Goal: Task Accomplishment & Management: Complete application form

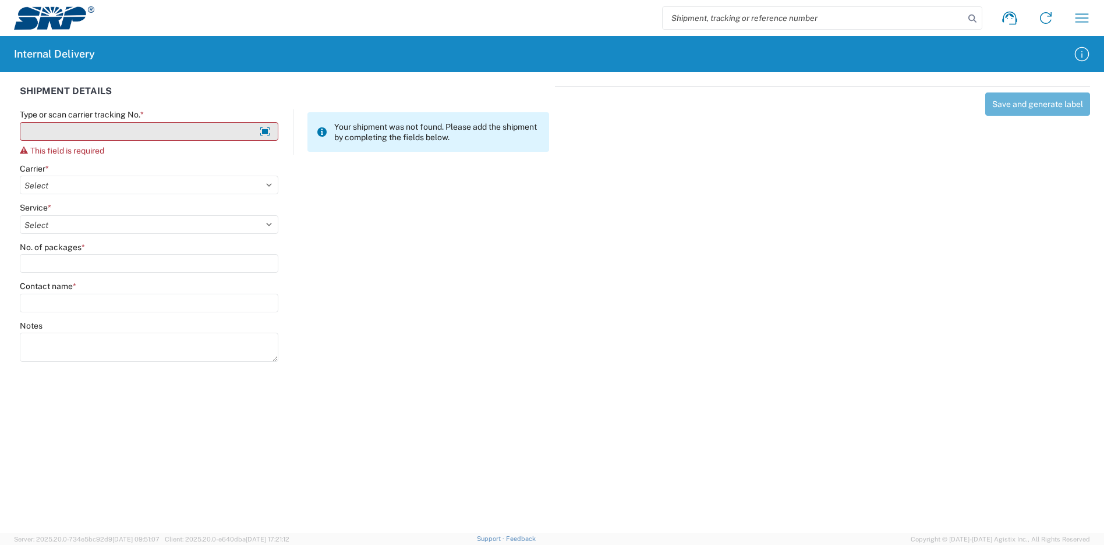
click at [192, 133] on input "Type or scan carrier tracking No. *" at bounding box center [149, 131] width 258 height 19
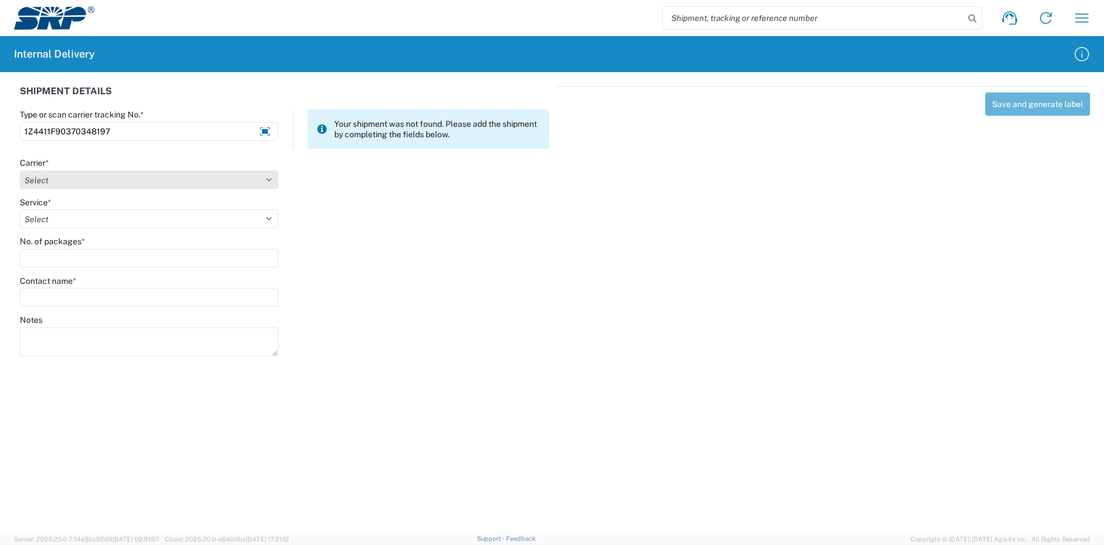
type input "1Z4411F90370348197"
click at [96, 179] on select "Select Amazon Logistics ATI Trucking BC Dimerco Logistics Empire Southwest FedE…" at bounding box center [149, 180] width 258 height 19
select select "137"
click at [20, 171] on select "Select Amazon Logistics ATI Trucking BC Dimerco Logistics Empire Southwest FedE…" at bounding box center [149, 180] width 258 height 19
click at [76, 215] on select "Select" at bounding box center [149, 219] width 258 height 19
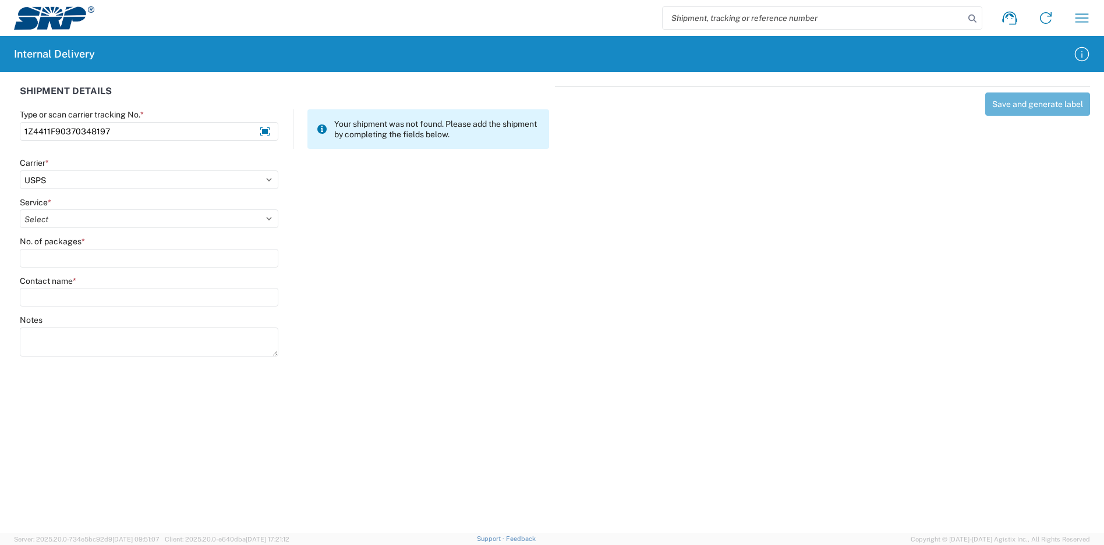
select select "17817"
click at [20, 210] on select "Select 3 - 5 Day Bound Printed Matter Express Mail Flat-Rate Envelope Express M…" at bounding box center [149, 219] width 258 height 19
click at [85, 262] on input "No. of packages *" at bounding box center [149, 258] width 258 height 19
type input "2"
click at [84, 297] on input "Contact name *" at bounding box center [149, 297] width 258 height 19
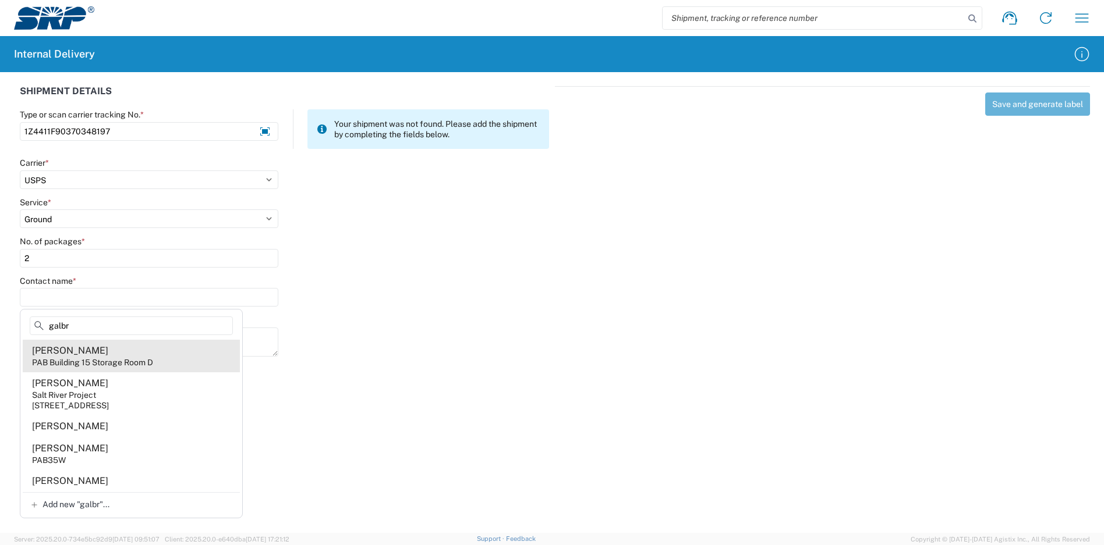
type input "galbr"
click at [116, 354] on agx-address-suggestion-item "[PERSON_NAME] PAB Building 15 Storage Room D" at bounding box center [131, 356] width 217 height 33
type input "[PERSON_NAME]"
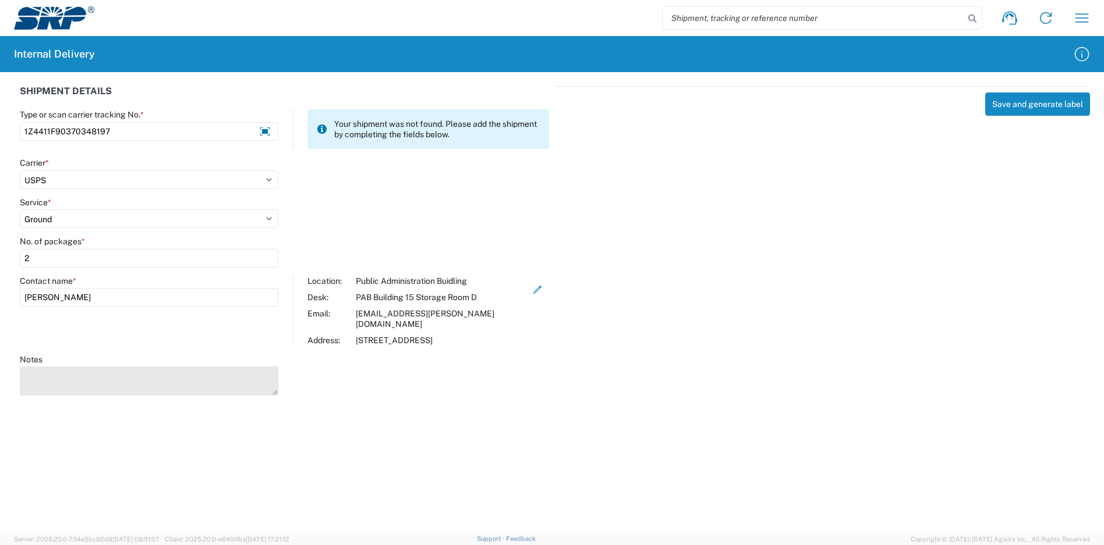
click at [101, 370] on textarea "Notes" at bounding box center [149, 381] width 258 height 29
type textarea "1ZX301R40343228902"
click at [1024, 107] on button "Save and generate label" at bounding box center [1037, 104] width 105 height 23
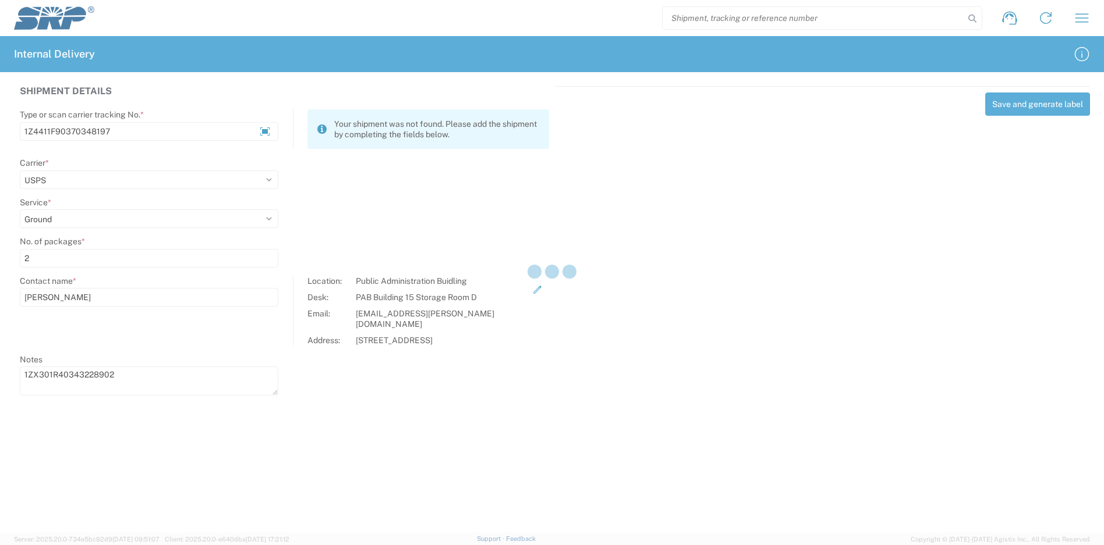
select select
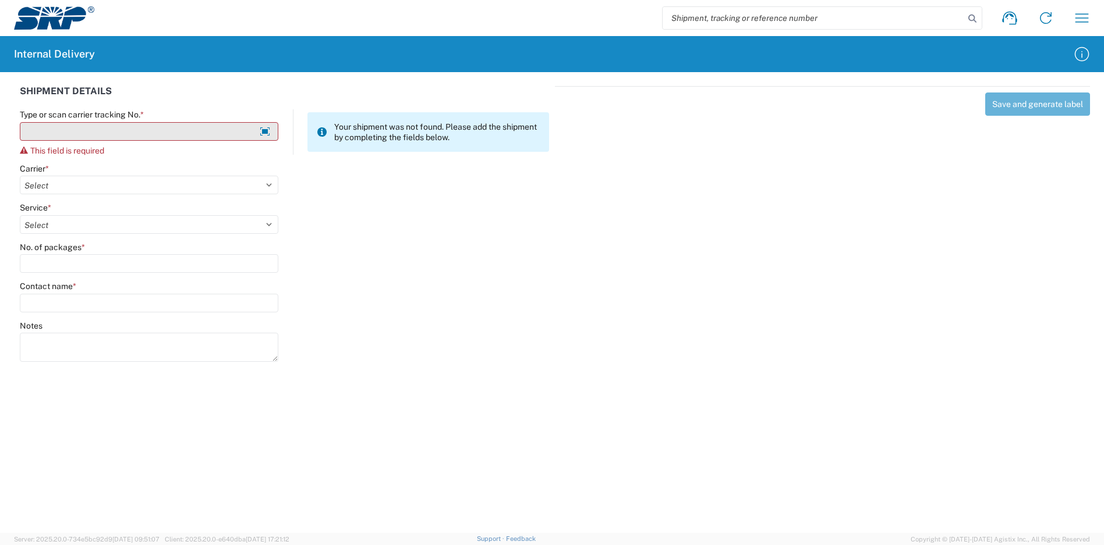
click at [144, 132] on input "Type or scan carrier tracking No. *" at bounding box center [149, 131] width 258 height 19
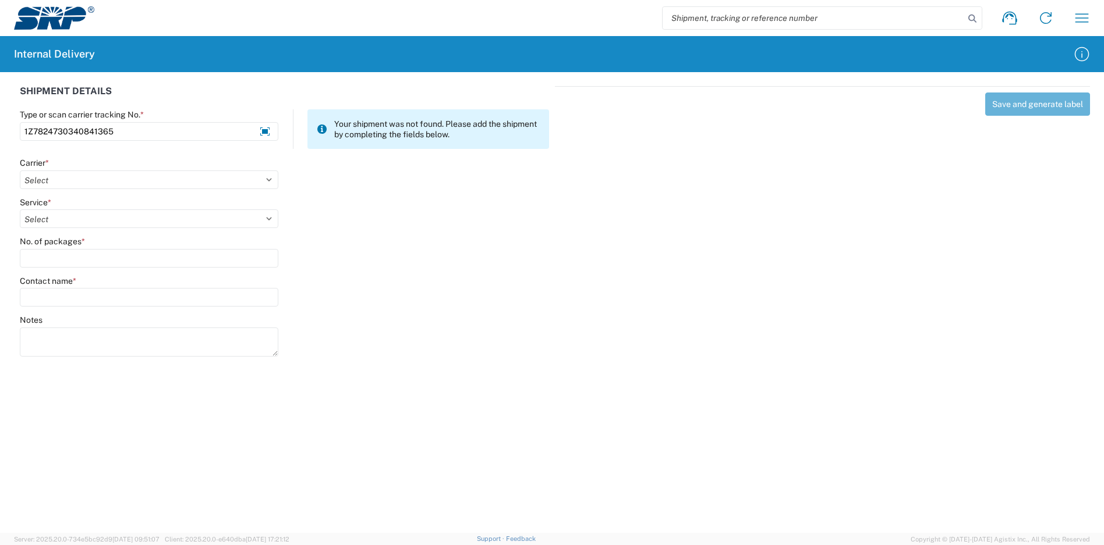
type input "1Z7824730340841365"
click at [116, 190] on agx-form-control-wrapper-v2 "Carrier * Select Amazon Logistics ATI Trucking BC Dimerco Logistics Empire Sout…" at bounding box center [149, 178] width 271 height 40
click at [116, 185] on select "Select Amazon Logistics ATI Trucking BC Dimerco Logistics Empire Southwest FedE…" at bounding box center [149, 180] width 258 height 19
click at [20, 171] on select "Select Amazon Logistics ATI Trucking BC Dimerco Logistics Empire Southwest FedE…" at bounding box center [149, 180] width 258 height 19
click at [109, 183] on select "Select Amazon Logistics ATI Trucking BC Dimerco Logistics Empire Southwest FedE…" at bounding box center [149, 180] width 258 height 19
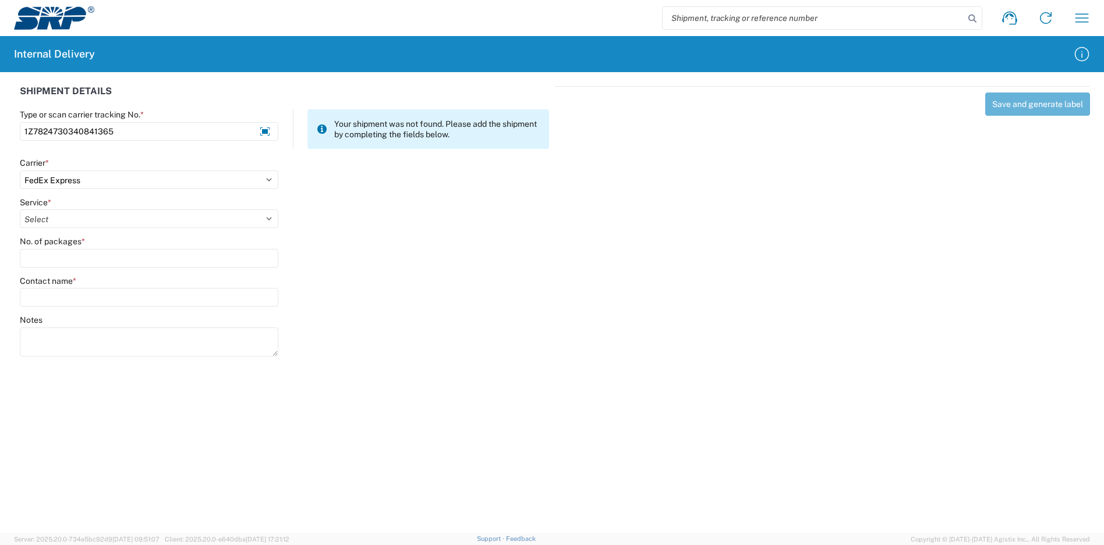
select select "12"
click at [20, 171] on select "Select Amazon Logistics ATI Trucking BC Dimerco Logistics Empire Southwest FedE…" at bounding box center [149, 180] width 258 height 19
click at [82, 217] on select "Select 2nd Day Air 2nd Day Air A.M. 3 Day Select Basic BOUND PRINTED MATTER, UP…" at bounding box center [149, 219] width 258 height 19
select select "43"
click at [20, 210] on select "Select 2nd Day Air 2nd Day Air A.M. 3 Day Select Basic BOUND PRINTED MATTER, UP…" at bounding box center [149, 219] width 258 height 19
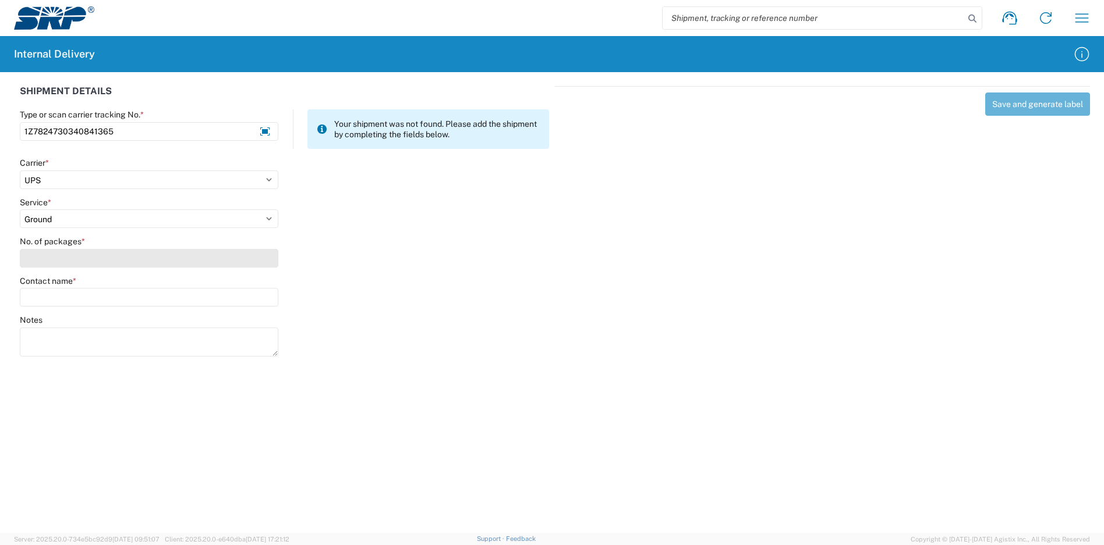
click at [74, 260] on input "No. of packages *" at bounding box center [149, 258] width 258 height 19
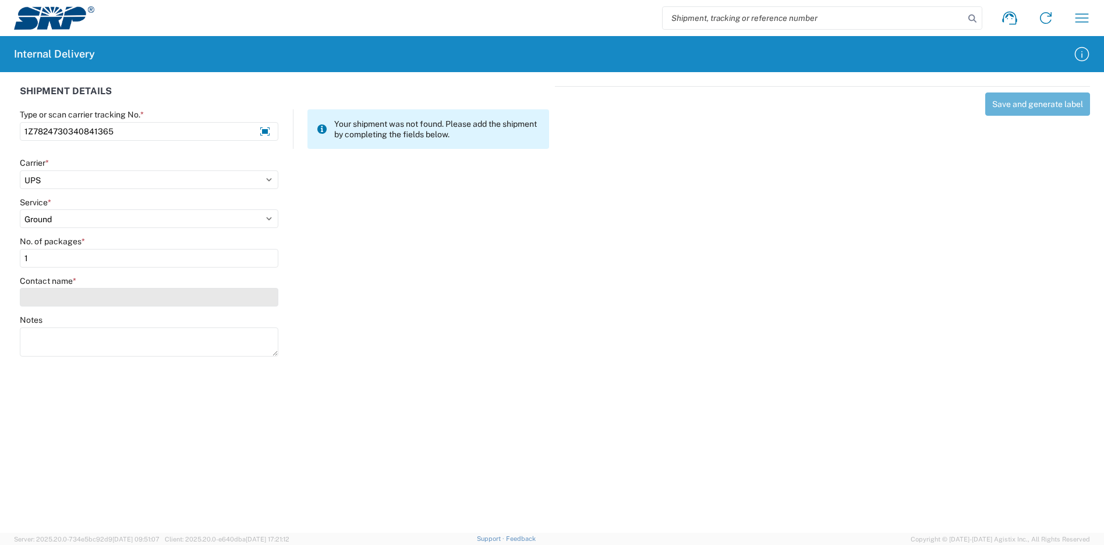
type input "1"
click at [73, 297] on input "Contact name *" at bounding box center [149, 297] width 258 height 19
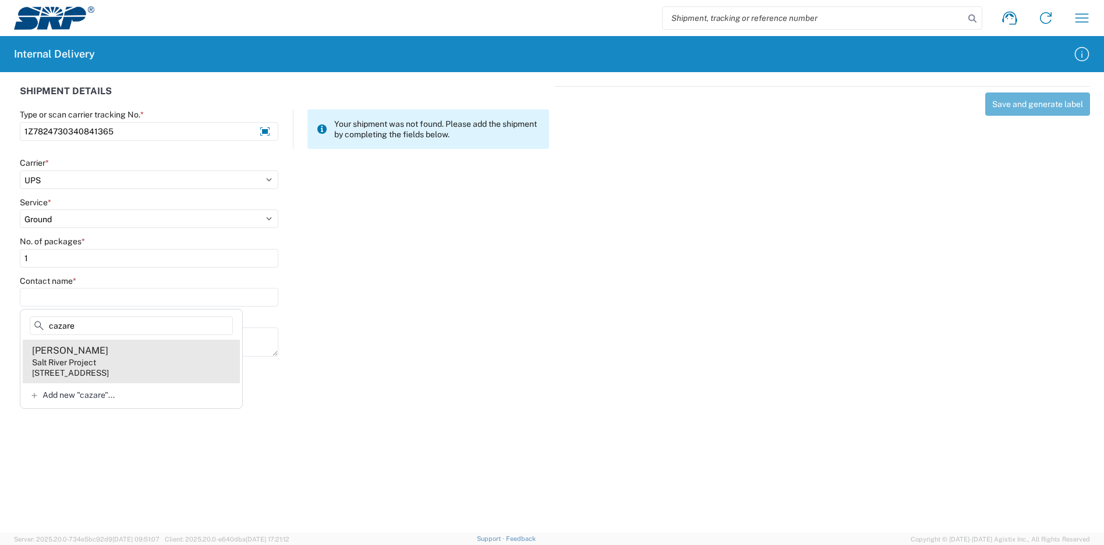
type input "cazare"
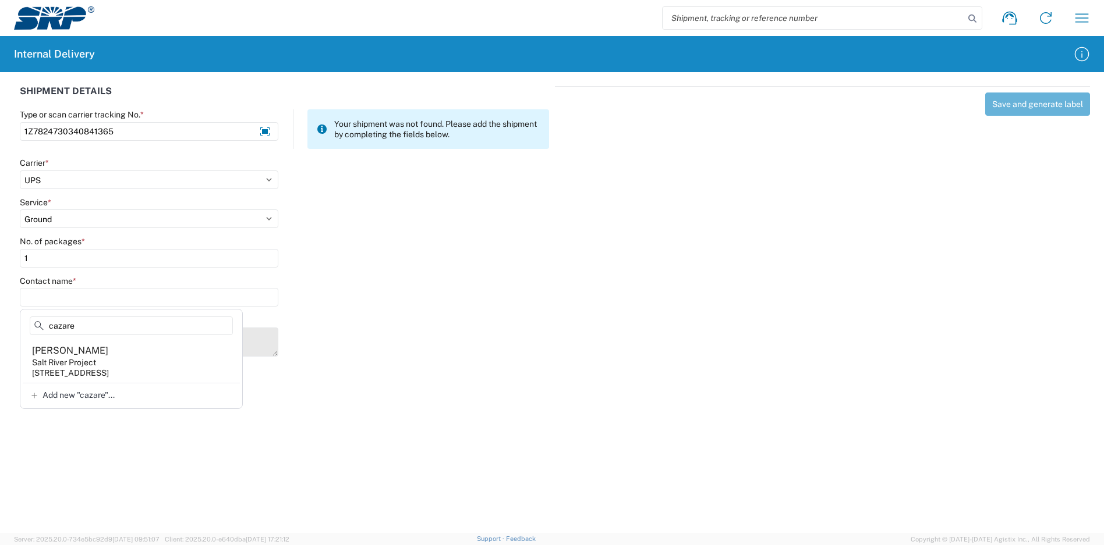
click at [119, 366] on agx-address-suggestion-item "[PERSON_NAME] Salt River Project [STREET_ADDRESS]" at bounding box center [131, 361] width 217 height 43
type input "[PERSON_NAME]"
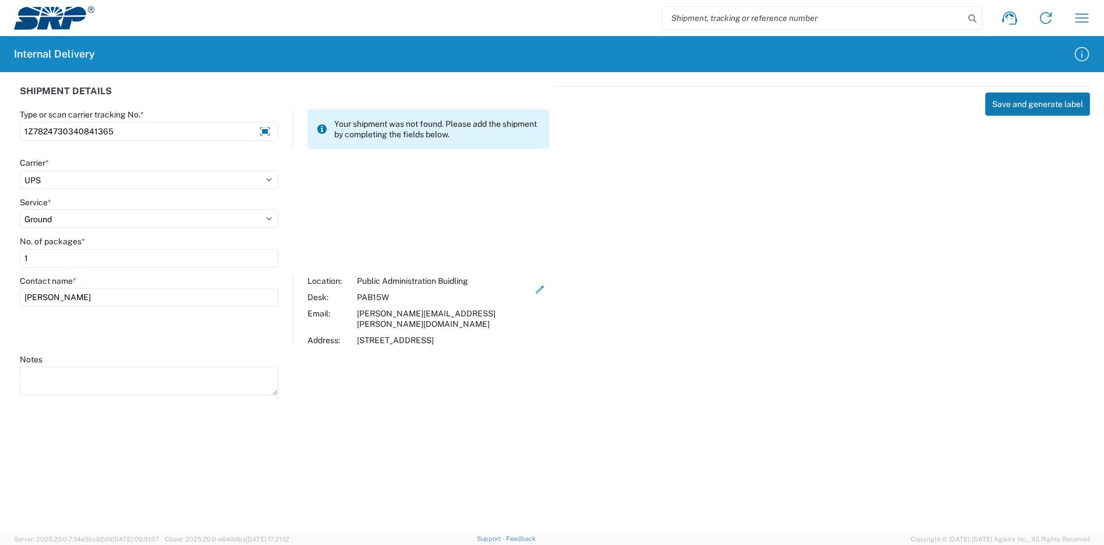
click at [1041, 98] on button "Save and generate label" at bounding box center [1037, 104] width 105 height 23
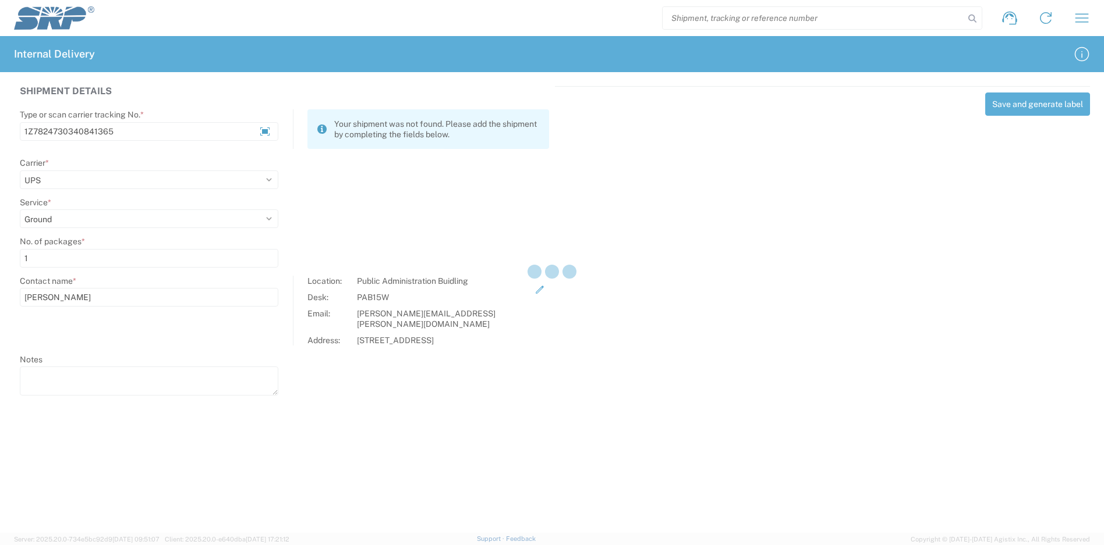
select select
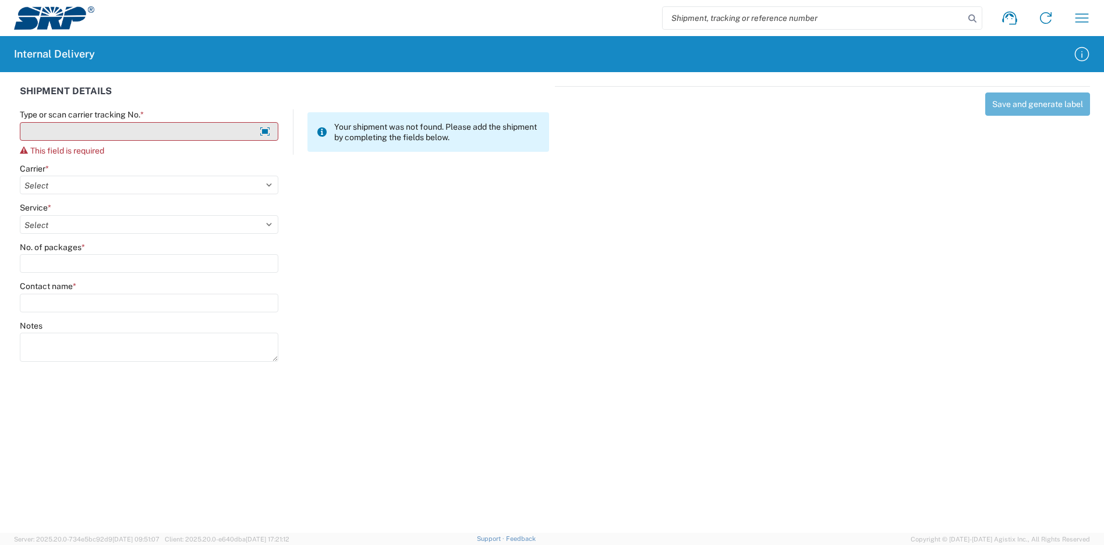
click at [115, 133] on input "Type or scan carrier tracking No. *" at bounding box center [149, 131] width 258 height 19
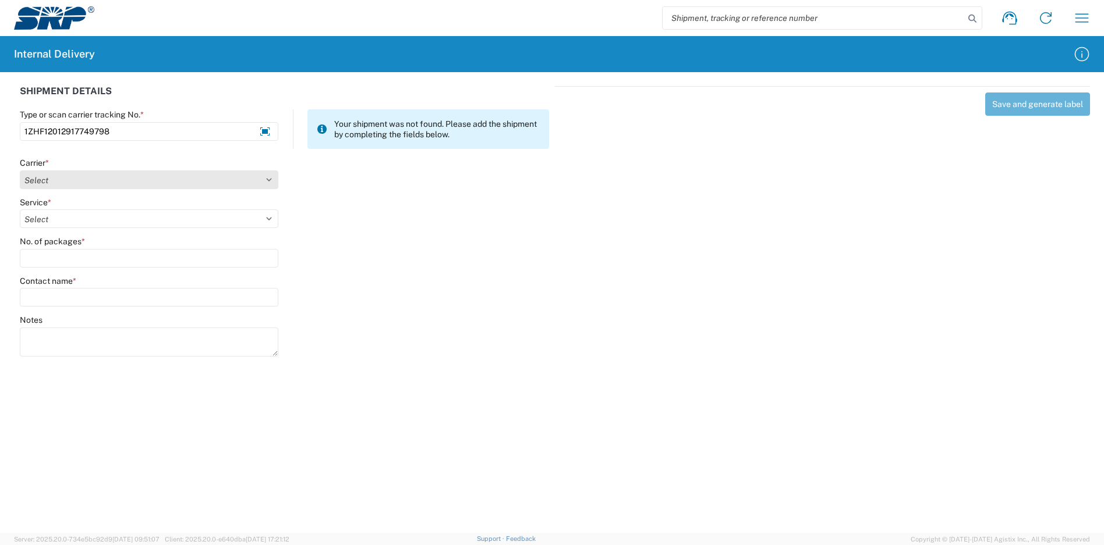
type input "1ZHF12012917749798"
click at [83, 176] on select "Select Amazon Logistics ATI Trucking BC Dimerco Logistics Empire Southwest FedE…" at bounding box center [149, 180] width 258 height 19
select select "12"
click at [20, 171] on select "Select Amazon Logistics ATI Trucking BC Dimerco Logistics Empire Southwest FedE…" at bounding box center [149, 180] width 258 height 19
click at [72, 221] on select "Select 2nd Day Air 2nd Day Air A.M. 3 Day Select Basic BOUND PRINTED MATTER, UP…" at bounding box center [149, 219] width 258 height 19
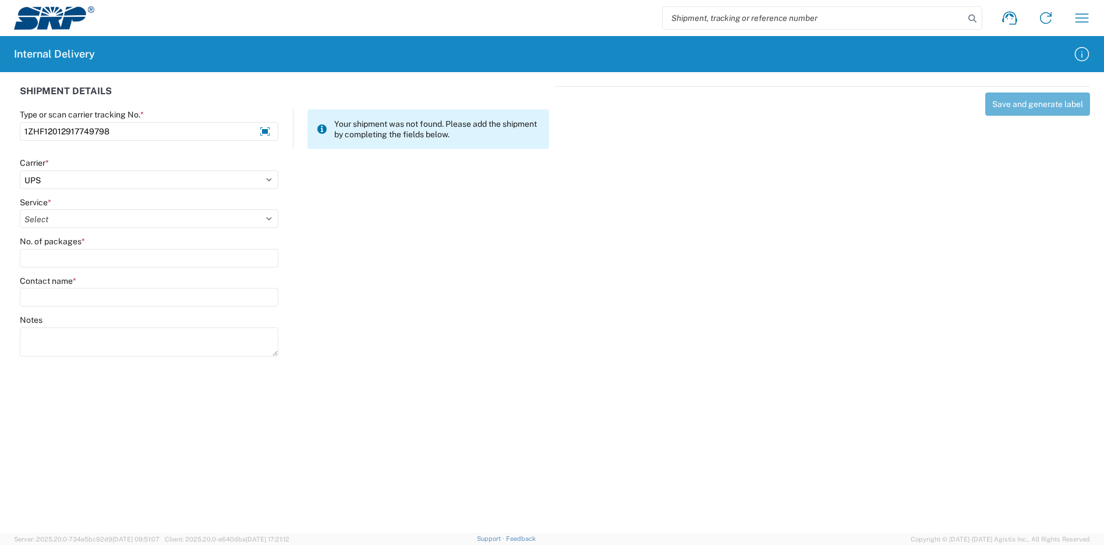
select select "41"
click at [20, 210] on select "Select 2nd Day Air 2nd Day Air A.M. 3 Day Select Basic BOUND PRINTED MATTER, UP…" at bounding box center [149, 219] width 258 height 19
click at [76, 261] on input "No. of packages *" at bounding box center [149, 258] width 258 height 19
type input "3"
click at [80, 299] on input "Contact name *" at bounding box center [149, 297] width 258 height 19
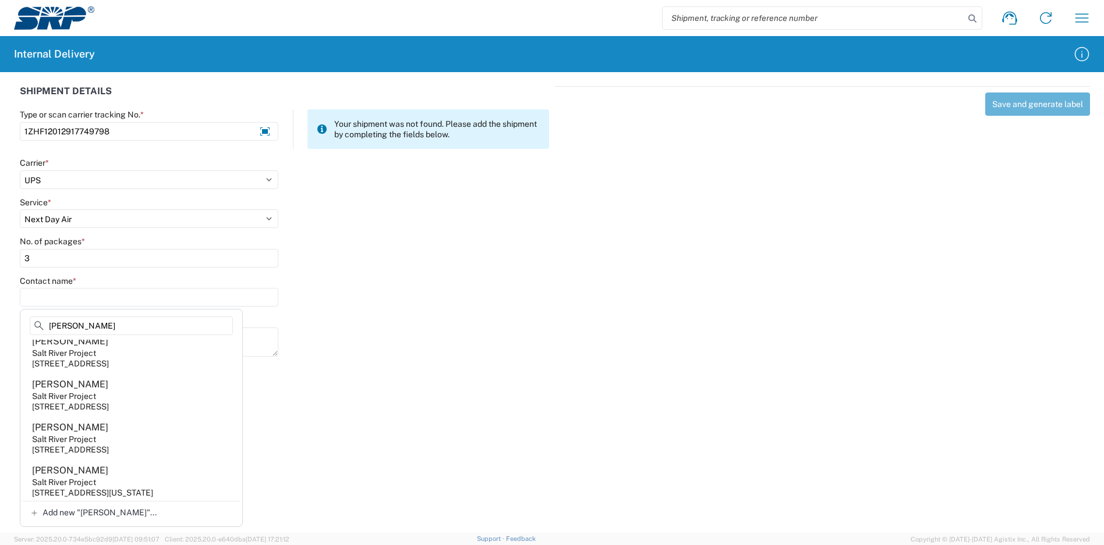
scroll to position [815, 0]
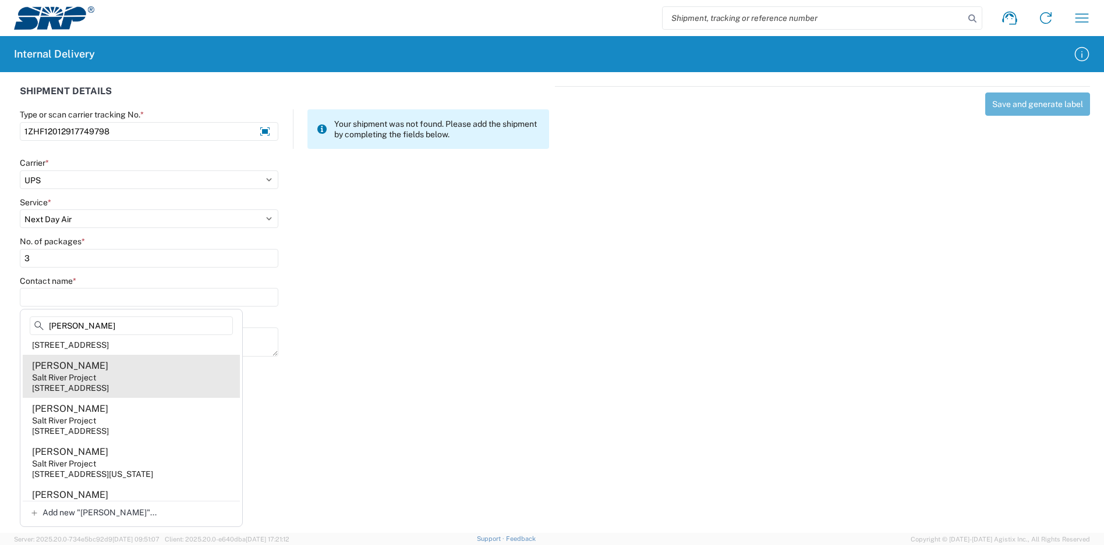
type input "[PERSON_NAME]"
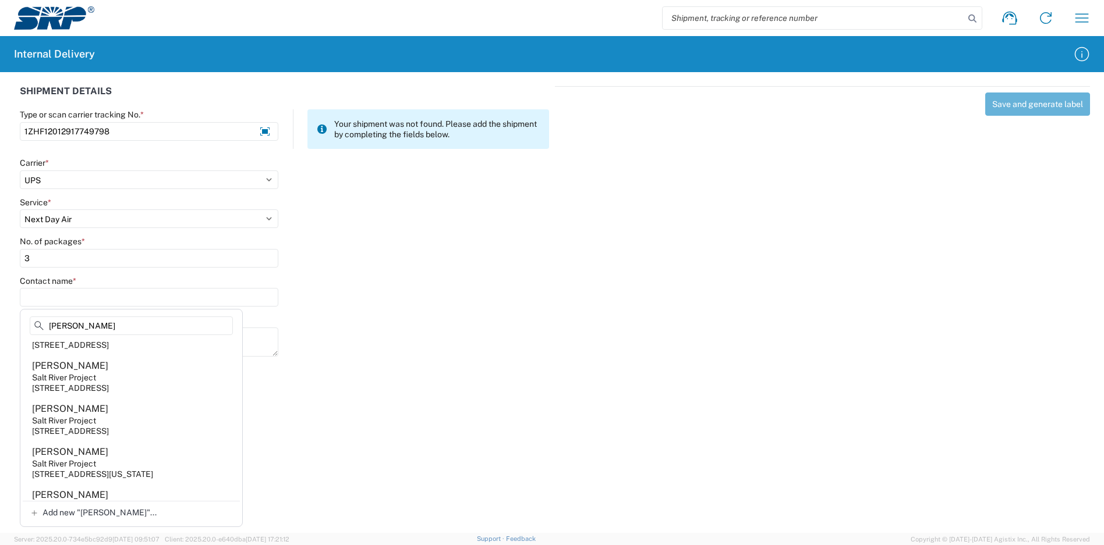
click at [152, 398] on agx-address-suggestion-item "[PERSON_NAME] Salt River Project [STREET_ADDRESS]" at bounding box center [131, 376] width 217 height 43
type input "[PERSON_NAME]"
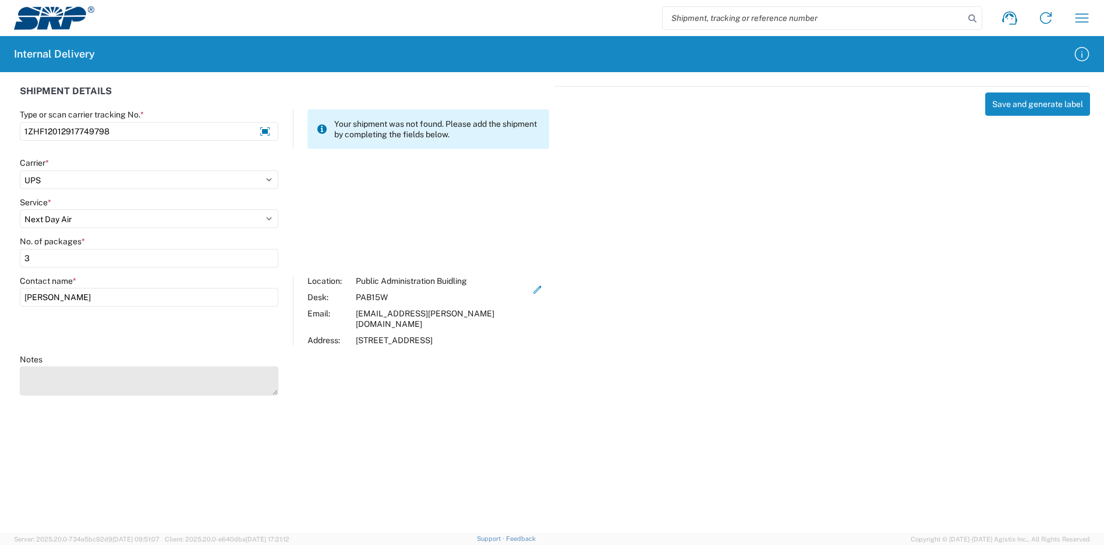
click at [221, 374] on textarea "Notes" at bounding box center [149, 381] width 258 height 29
type textarea "1ZHF12012917750446 1ZHF12012917750875"
click at [1028, 97] on button "Save and generate label" at bounding box center [1037, 104] width 105 height 23
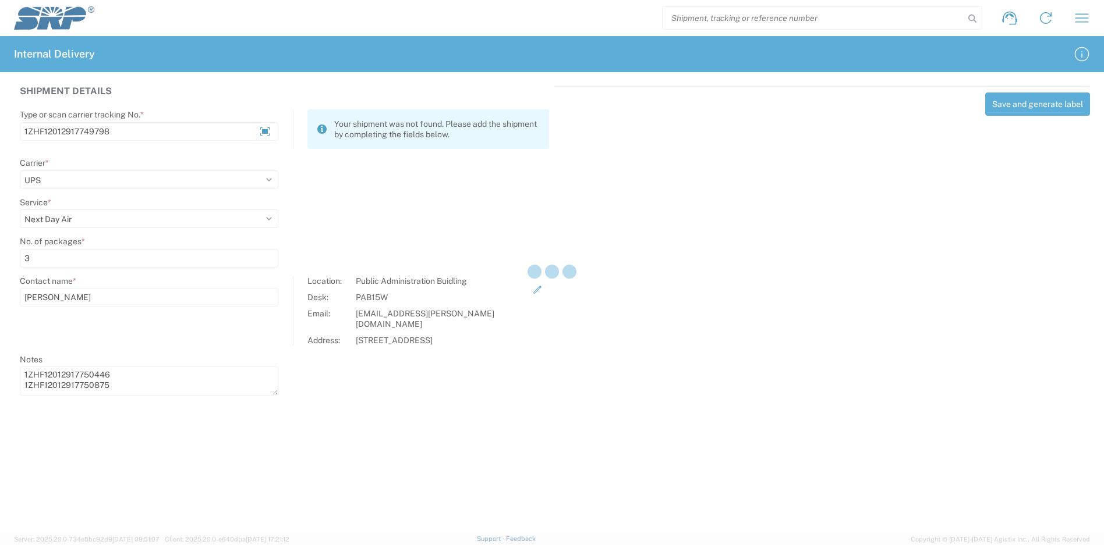
select select
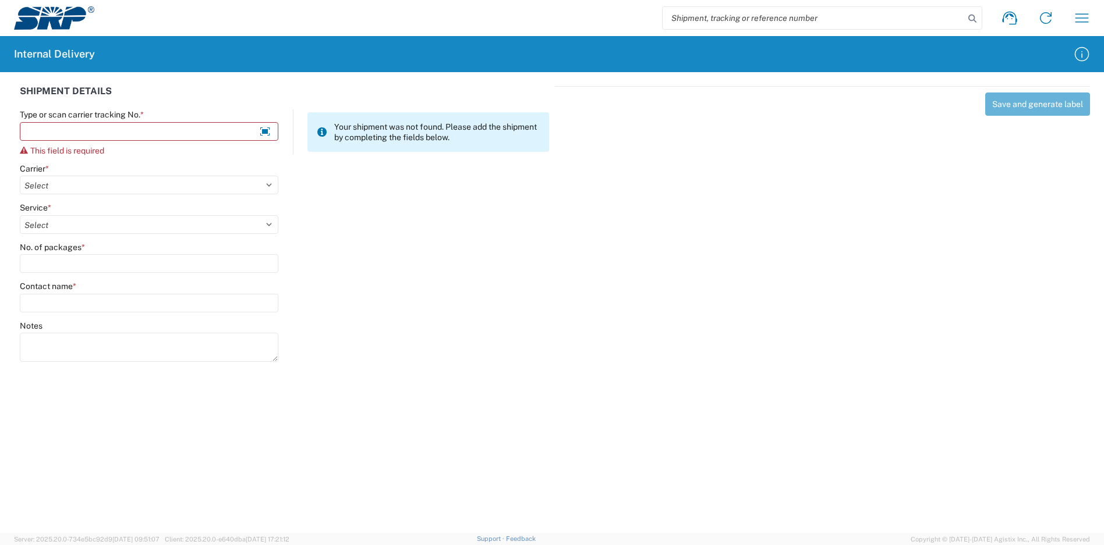
click at [364, 92] on div "SHIPMENT DETAILS" at bounding box center [284, 97] width 529 height 23
click at [111, 131] on input "Type or scan carrier tracking No. *" at bounding box center [149, 131] width 258 height 19
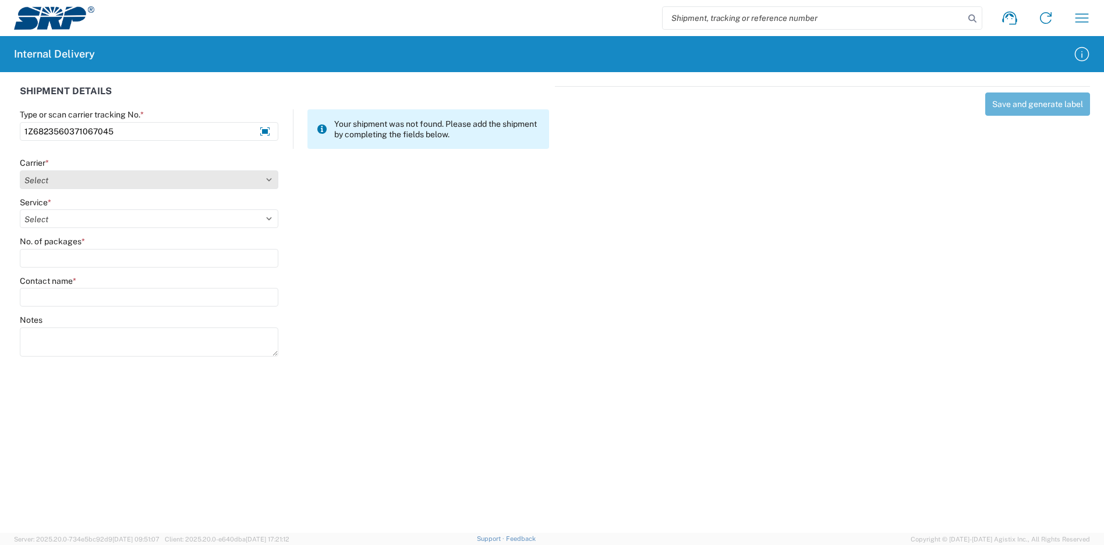
type input "1Z6823560371067045"
click at [50, 187] on select "Select Amazon Logistics ATI Trucking BC Dimerco Logistics Empire Southwest FedE…" at bounding box center [149, 180] width 258 height 19
select select "12"
click at [20, 171] on select "Select Amazon Logistics ATI Trucking BC Dimerco Logistics Empire Southwest FedE…" at bounding box center [149, 180] width 258 height 19
click at [69, 214] on select "Select 2nd Day Air 2nd Day Air A.M. 3 Day Select Basic BOUND PRINTED MATTER, UP…" at bounding box center [149, 219] width 258 height 19
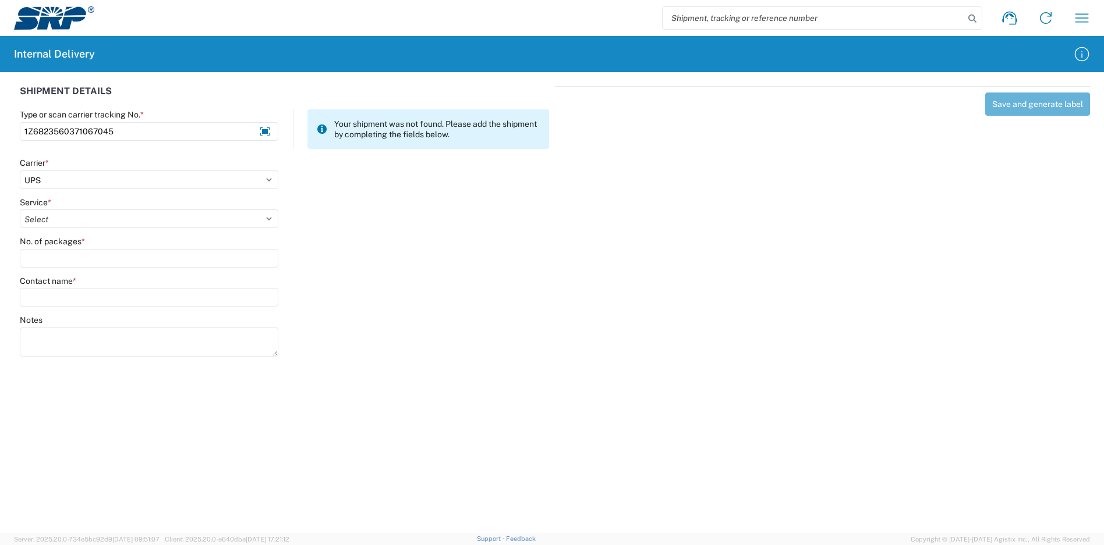
select select "43"
click at [20, 210] on select "Select 2nd Day Air 2nd Day Air A.M. 3 Day Select Basic BOUND PRINTED MATTER, UP…" at bounding box center [149, 219] width 258 height 19
click at [86, 261] on input "No. of packages *" at bounding box center [149, 258] width 258 height 19
type input "1"
click at [84, 291] on input "Contact name *" at bounding box center [149, 297] width 258 height 19
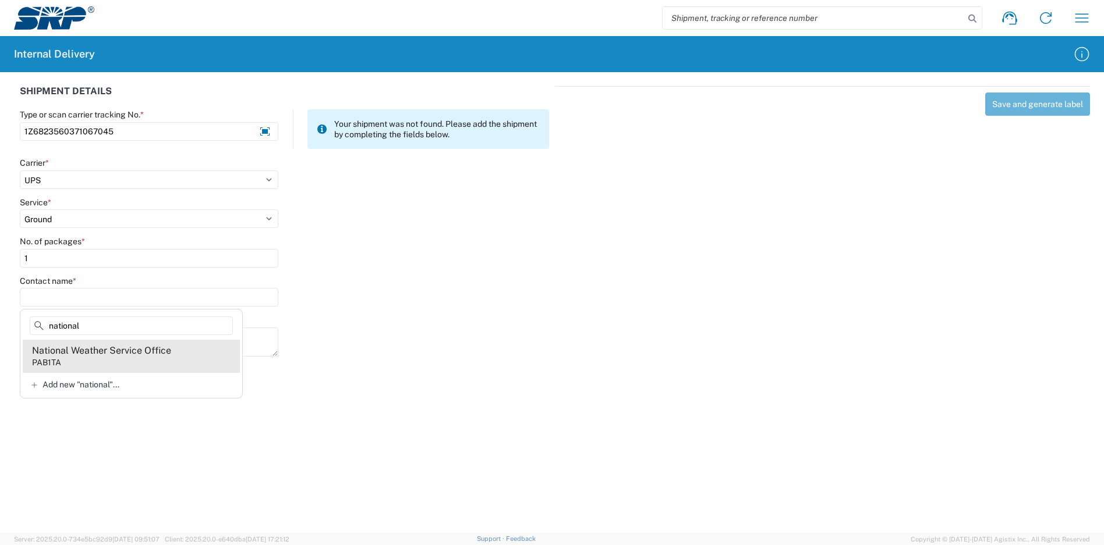
type input "national"
drag, startPoint x: 113, startPoint y: 347, endPoint x: 166, endPoint y: 350, distance: 53.0
click at [113, 347] on div "National Weather Service Office" at bounding box center [101, 351] width 139 height 13
type input "National Weather Service Office"
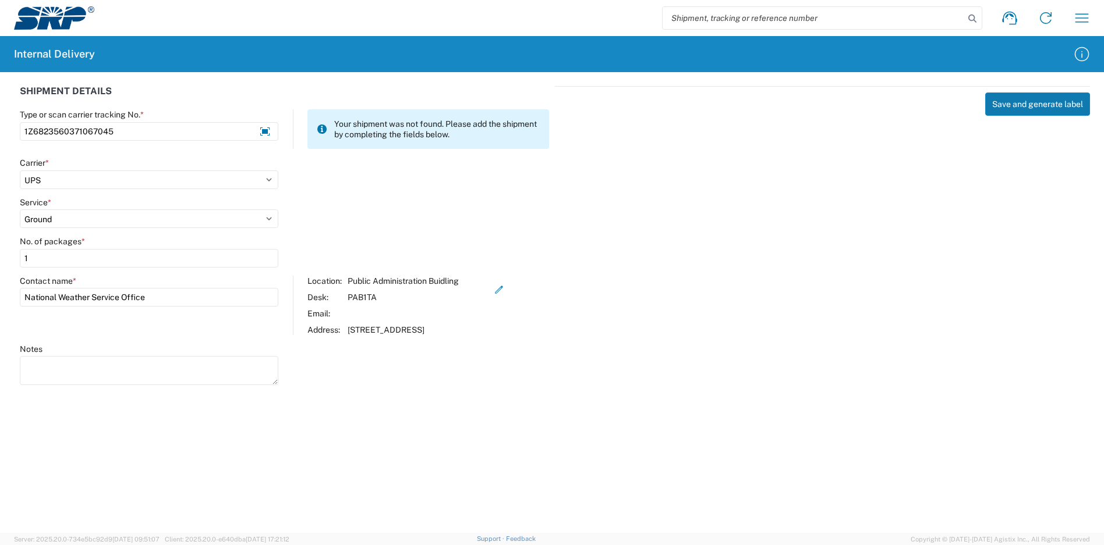
click at [1014, 107] on button "Save and generate label" at bounding box center [1037, 104] width 105 height 23
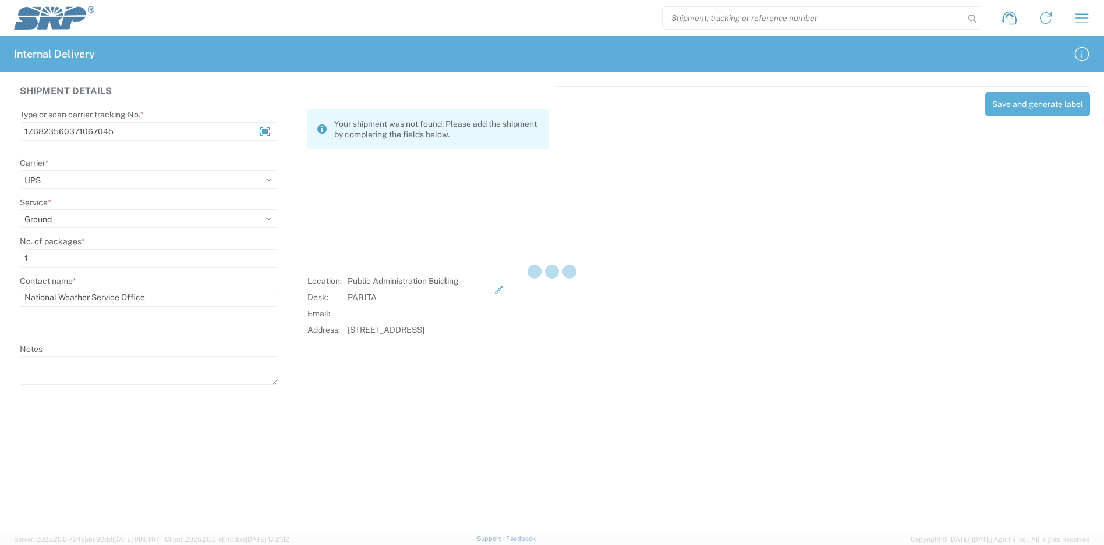
select select
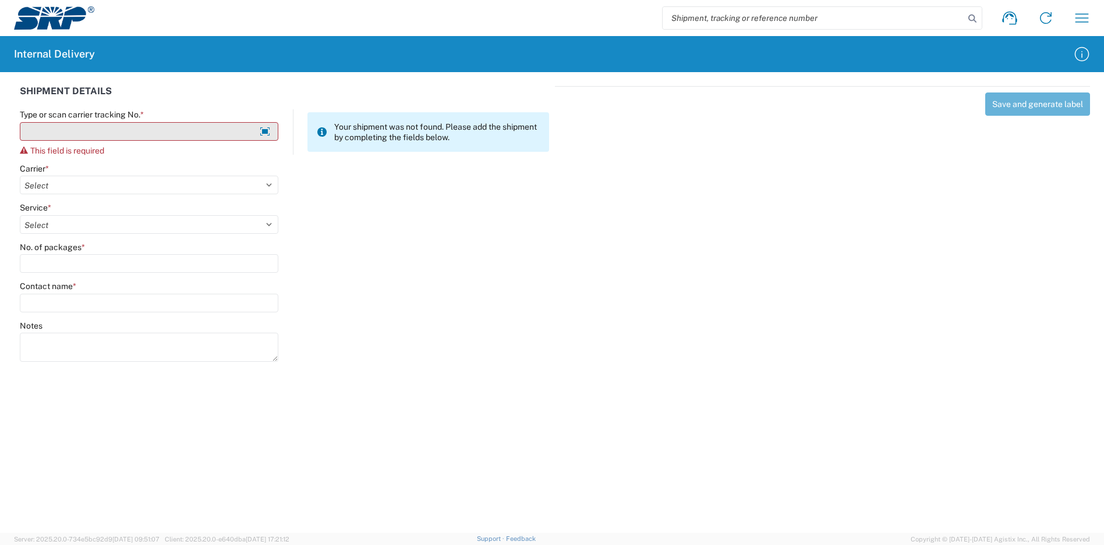
click at [140, 129] on input "Type or scan carrier tracking No. *" at bounding box center [149, 131] width 258 height 19
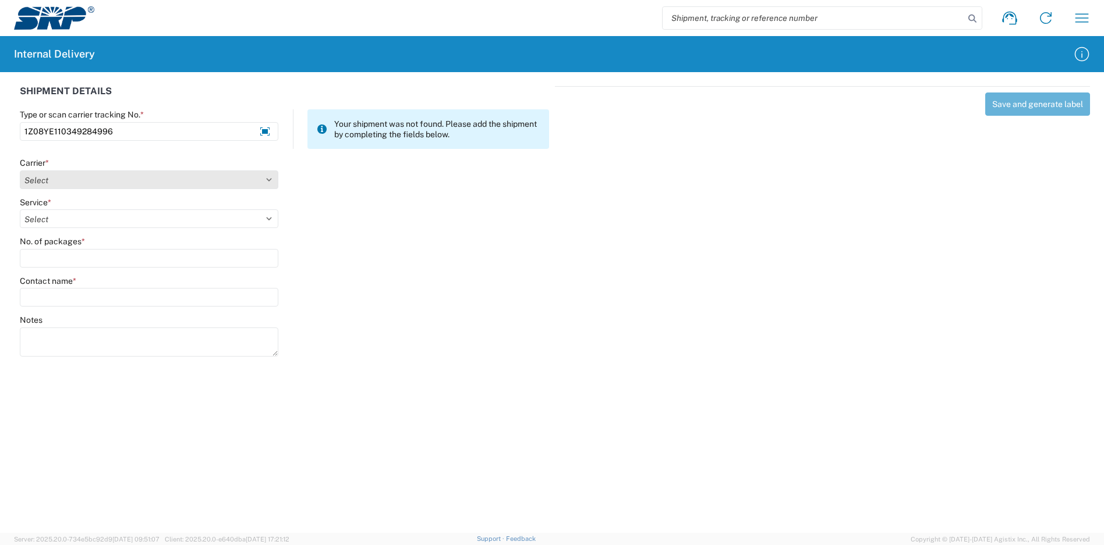
type input "1Z08YE110349284996"
click at [161, 185] on select "Select Amazon Logistics ATI Trucking BC Dimerco Logistics Empire Southwest FedE…" at bounding box center [149, 180] width 258 height 19
select select "12"
click at [20, 171] on select "Select Amazon Logistics ATI Trucking BC Dimerco Logistics Empire Southwest FedE…" at bounding box center [149, 180] width 258 height 19
click at [69, 222] on select "Select" at bounding box center [149, 219] width 258 height 19
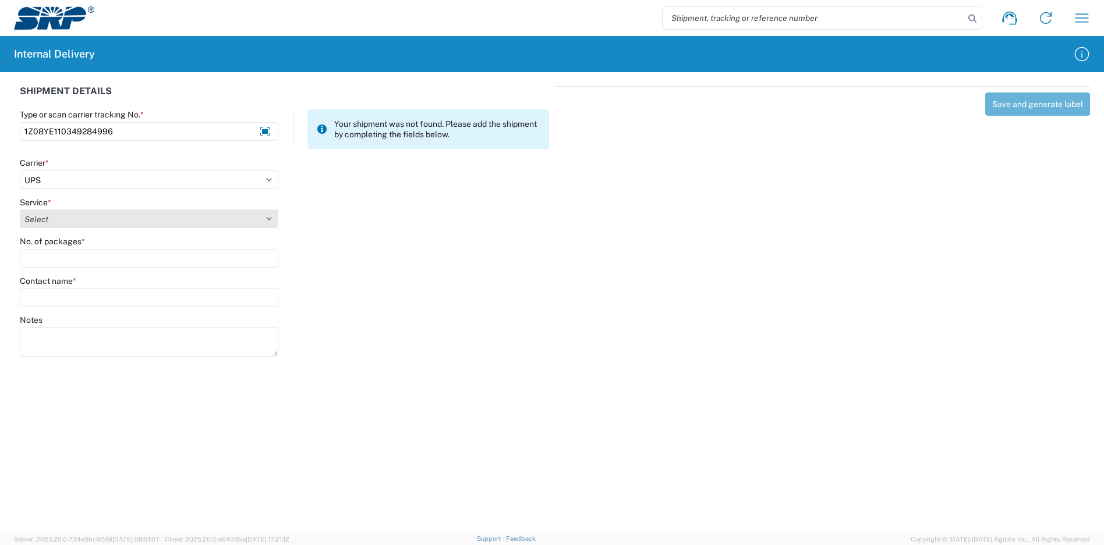
select select "43"
click at [20, 210] on select "Select 2nd Day Air 2nd Day Air A.M. 3 Day Select Basic BOUND PRINTED MATTER, UP…" at bounding box center [149, 219] width 258 height 19
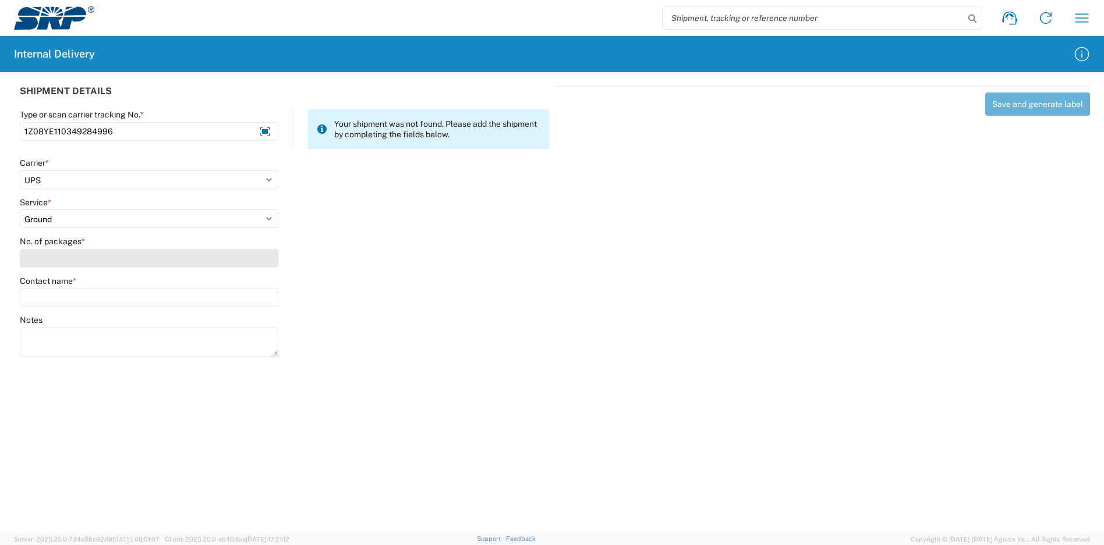
click at [80, 253] on input "No. of packages *" at bounding box center [149, 258] width 258 height 19
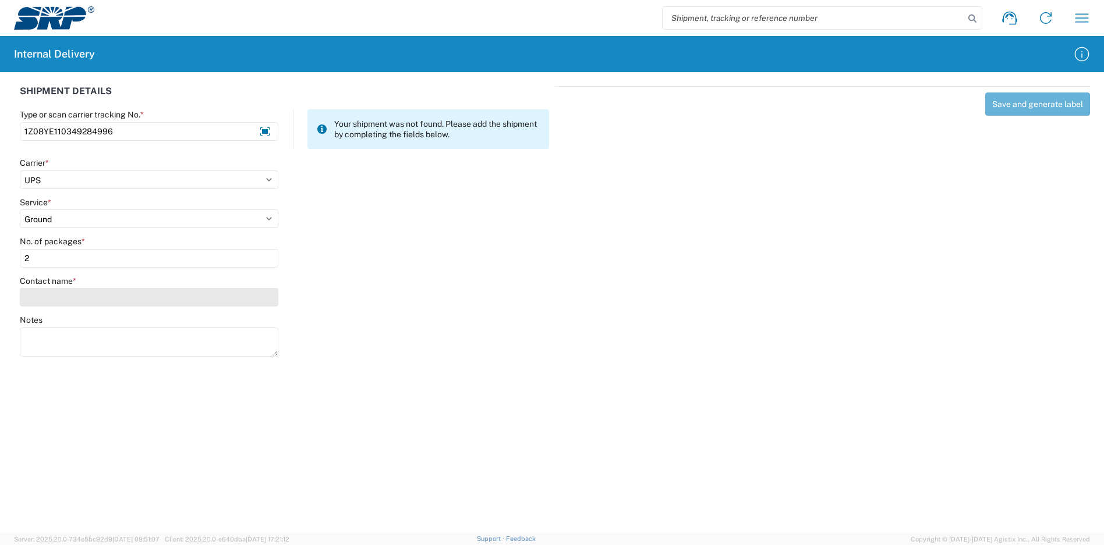
type input "2"
click at [82, 295] on input "Contact name *" at bounding box center [149, 297] width 258 height 19
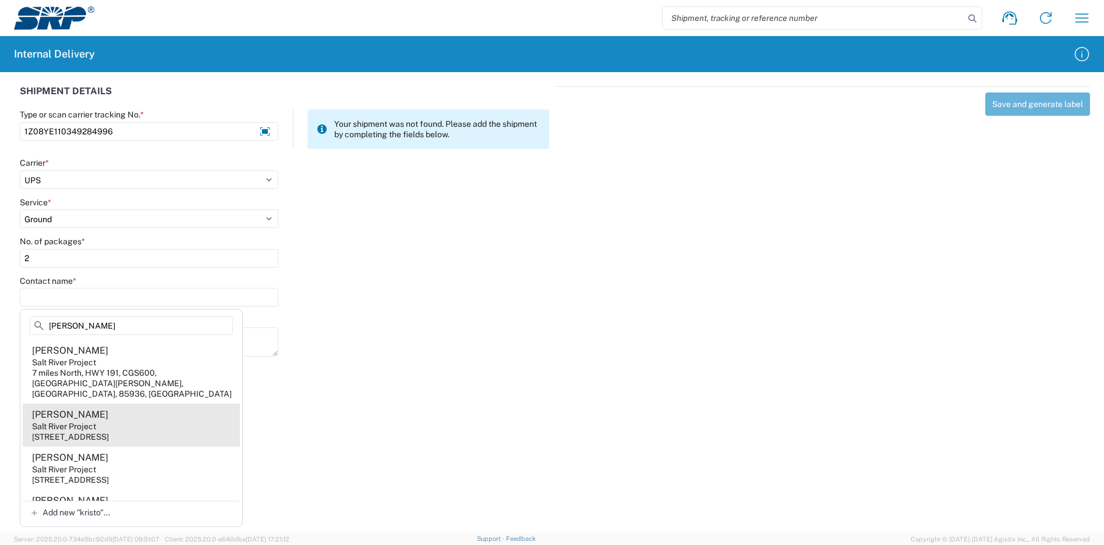
type input "[PERSON_NAME]"
click at [133, 409] on agx-address-suggestion-item "[PERSON_NAME] Salt River Project [STREET_ADDRESS]" at bounding box center [131, 425] width 217 height 43
type input "[PERSON_NAME]"
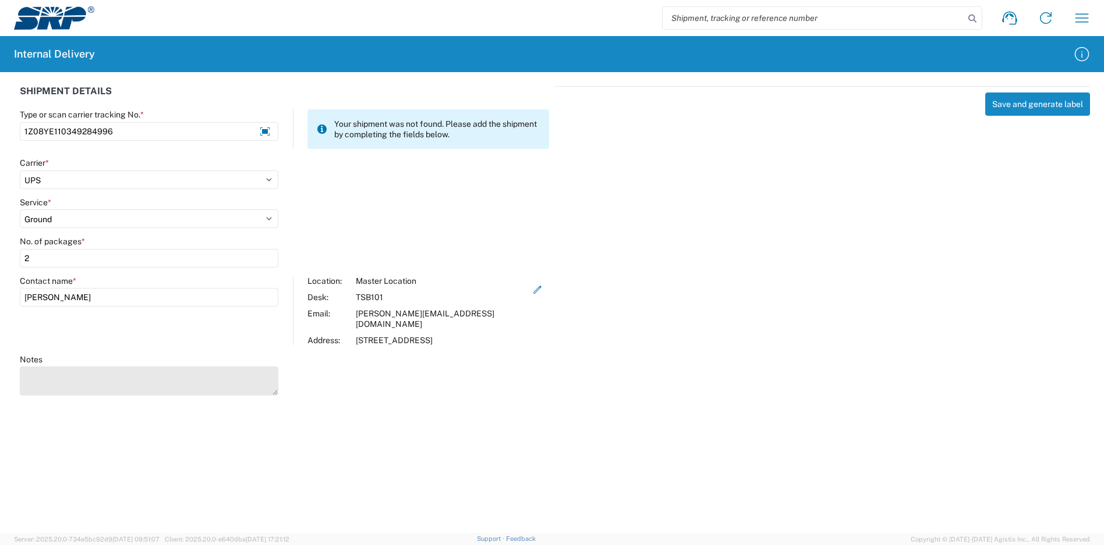
click at [115, 370] on textarea "Notes" at bounding box center [149, 381] width 258 height 29
type textarea "1Z08YE110344314202"
click at [1022, 107] on button "Save and generate label" at bounding box center [1037, 104] width 105 height 23
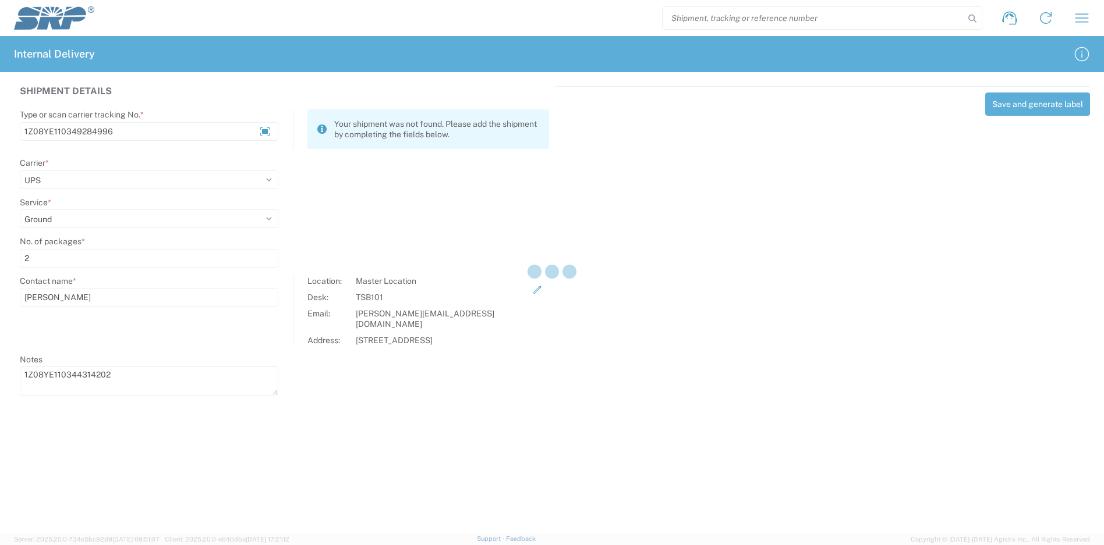
select select
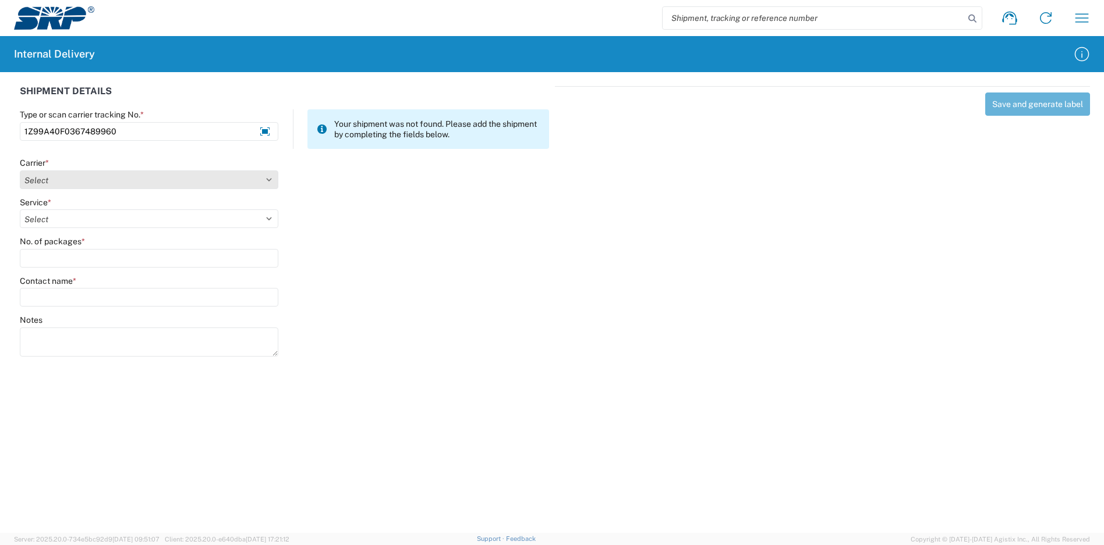
type input "1Z99A40F0367489960"
click at [144, 183] on select "Select Amazon Logistics ATI Trucking BC Dimerco Logistics Empire Southwest FedE…" at bounding box center [149, 180] width 258 height 19
click at [199, 183] on select "Select Amazon Logistics ATI Trucking BC Dimerco Logistics Empire Southwest FedE…" at bounding box center [149, 180] width 258 height 19
select select "12"
click at [20, 171] on select "Select Amazon Logistics ATI Trucking BC Dimerco Logistics Empire Southwest FedE…" at bounding box center [149, 180] width 258 height 19
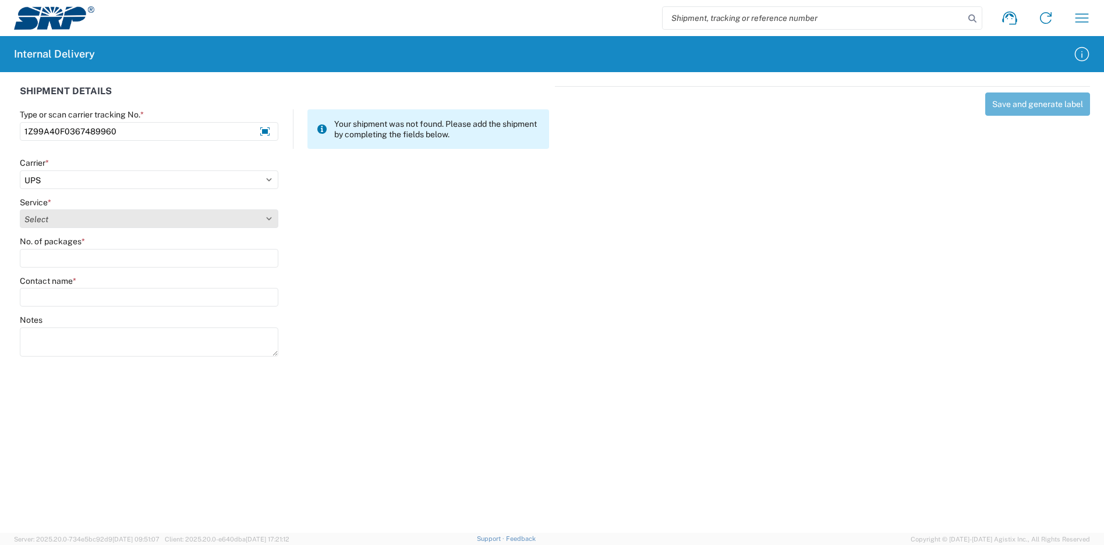
click at [123, 219] on select "Select 2nd Day Air 2nd Day Air A.M. 3 Day Select Basic BOUND PRINTED MATTER, UP…" at bounding box center [149, 219] width 258 height 19
select select "43"
click at [20, 210] on select "Select 2nd Day Air 2nd Day Air A.M. 3 Day Select Basic BOUND PRINTED MATTER, UP…" at bounding box center [149, 219] width 258 height 19
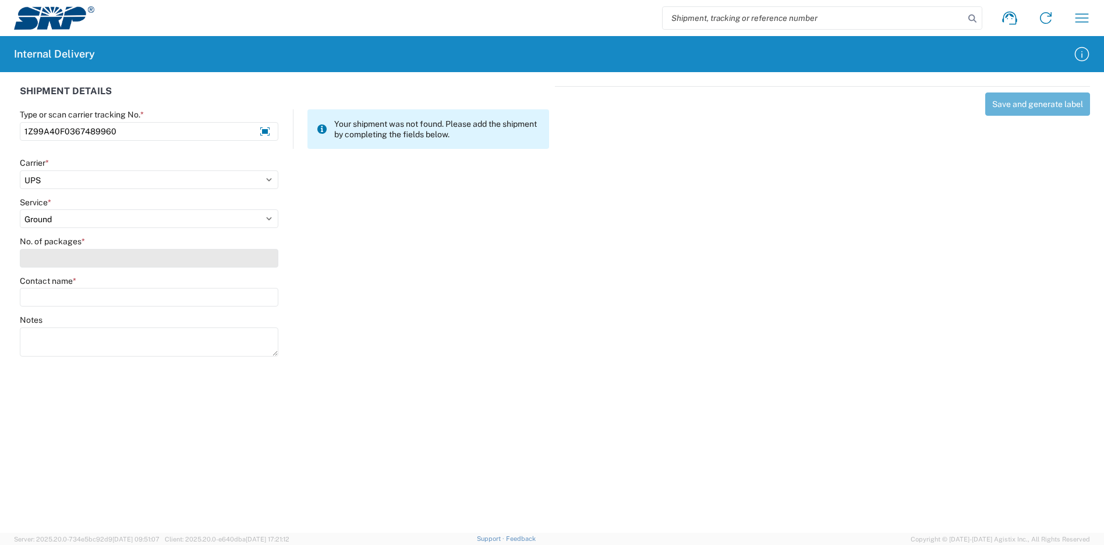
click at [118, 258] on input "No. of packages *" at bounding box center [149, 258] width 258 height 19
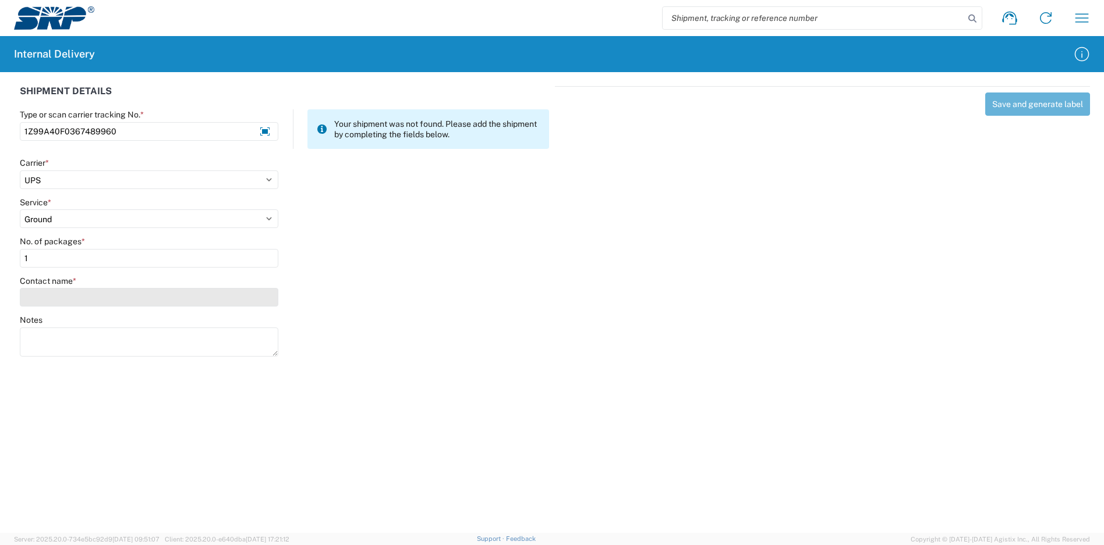
type input "1"
click at [116, 294] on input "Contact name *" at bounding box center [149, 297] width 258 height 19
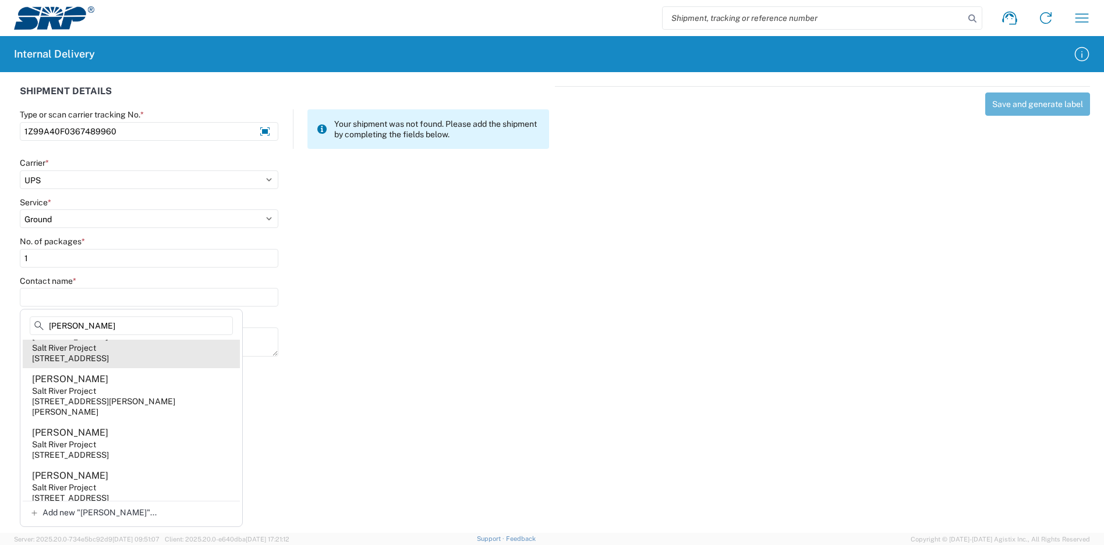
scroll to position [0, 0]
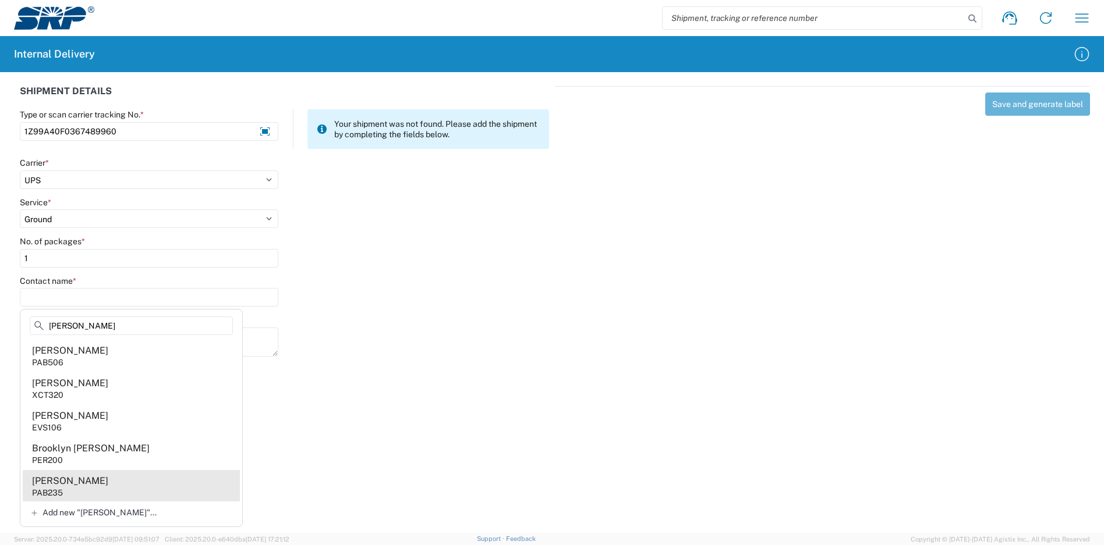
type input "[PERSON_NAME]"
click at [95, 479] on div "[PERSON_NAME]" at bounding box center [70, 481] width 76 height 13
type input "[PERSON_NAME]"
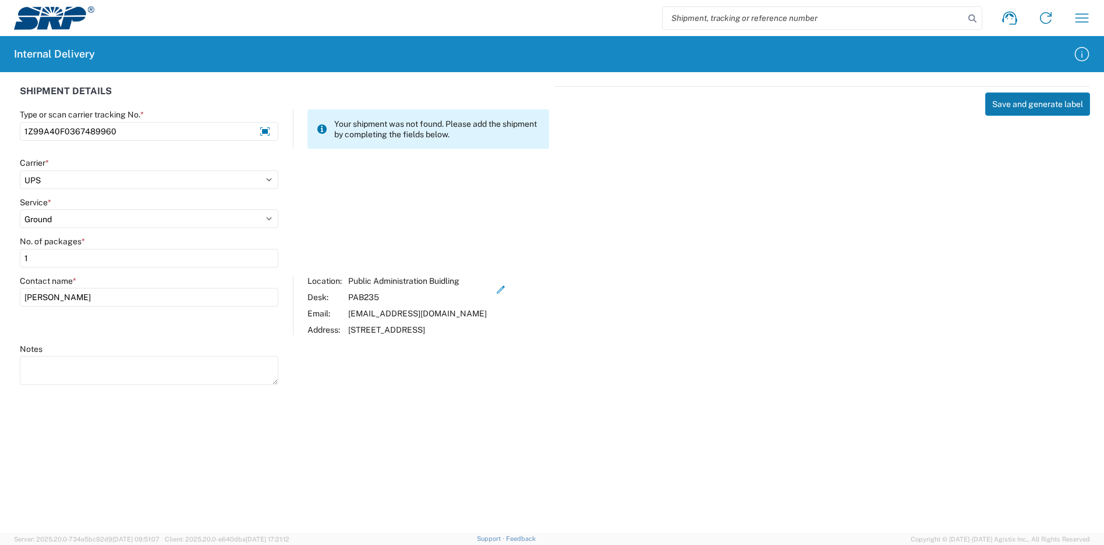
click at [1014, 105] on button "Save and generate label" at bounding box center [1037, 104] width 105 height 23
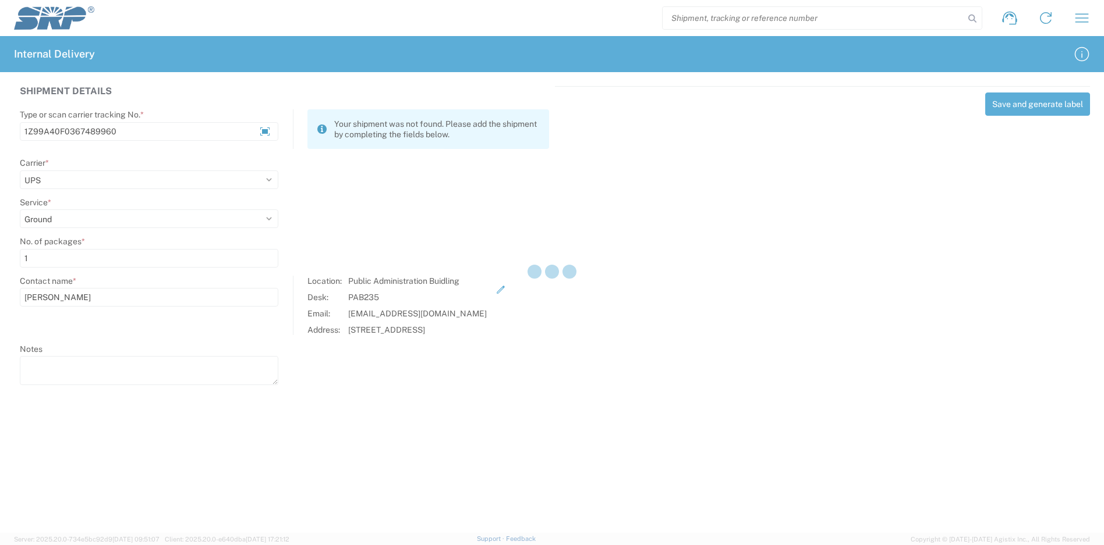
select select
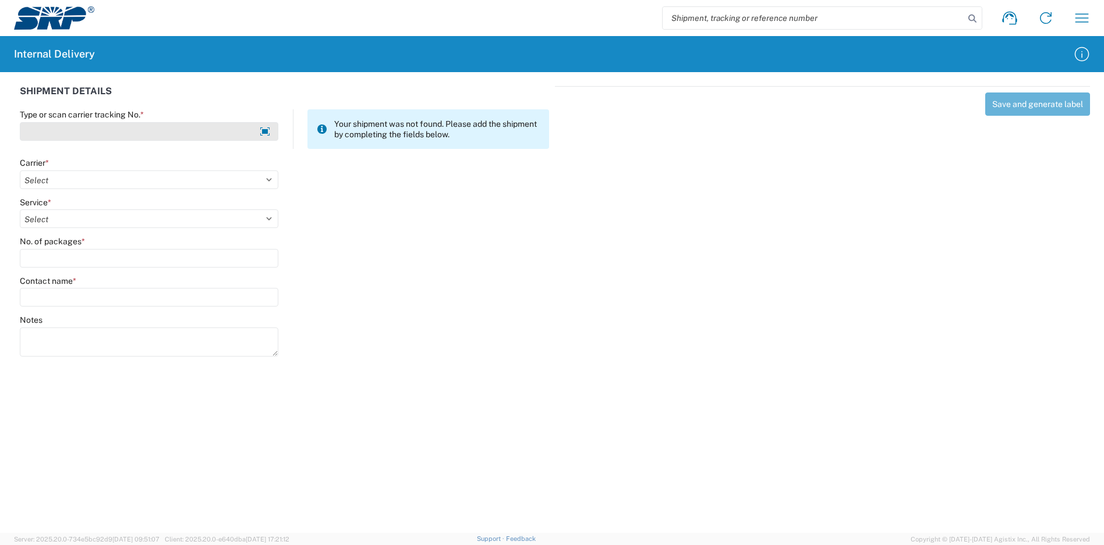
click at [110, 130] on input "Type or scan carrier tracking No. *" at bounding box center [149, 131] width 258 height 19
type input "1Z08YE110350706189"
click at [84, 175] on select "Select Amazon Logistics ATI Trucking BC Dimerco Logistics Empire Southwest FedE…" at bounding box center [149, 180] width 258 height 19
select select "12"
click at [20, 171] on select "Select Amazon Logistics ATI Trucking BC Dimerco Logistics Empire Southwest FedE…" at bounding box center [149, 180] width 258 height 19
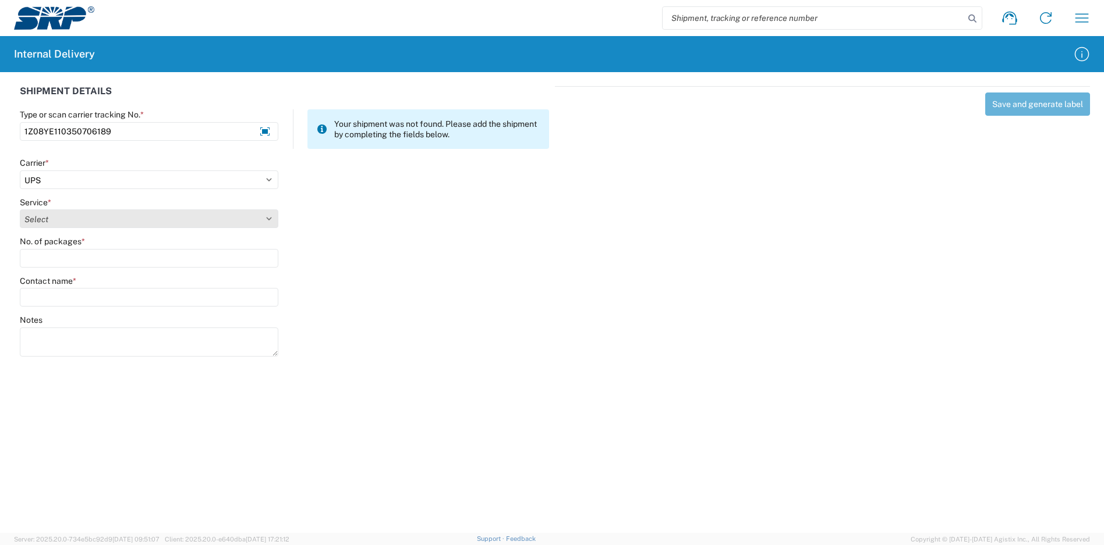
click at [70, 218] on select "Select 2nd Day Air 2nd Day Air A.M. 3 Day Select Basic BOUND PRINTED MATTER, UP…" at bounding box center [149, 219] width 258 height 19
select select "43"
click at [20, 210] on select "Select 2nd Day Air 2nd Day Air A.M. 3 Day Select Basic BOUND PRINTED MATTER, UP…" at bounding box center [149, 219] width 258 height 19
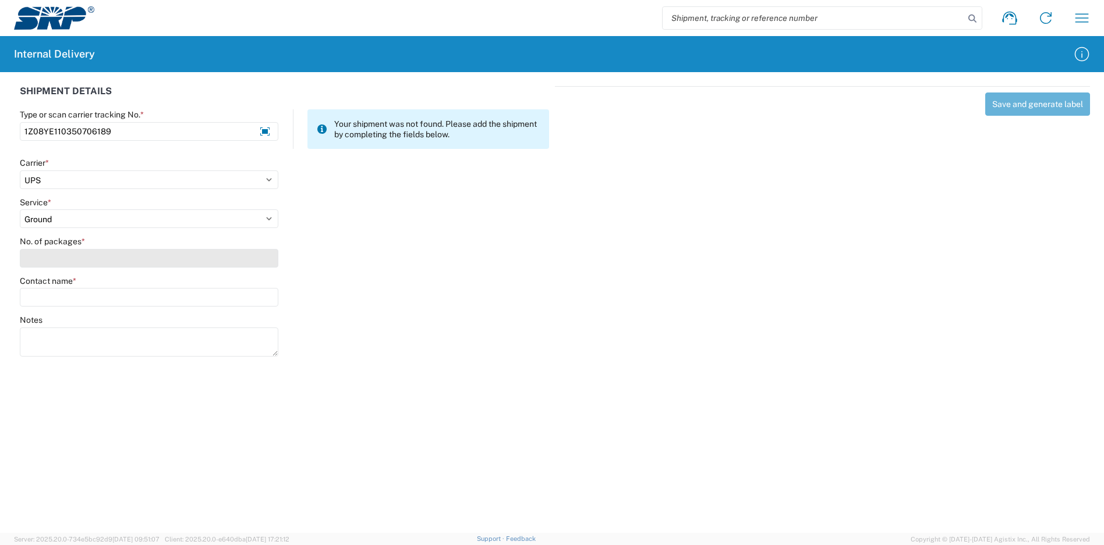
click at [77, 256] on input "No. of packages *" at bounding box center [149, 258] width 258 height 19
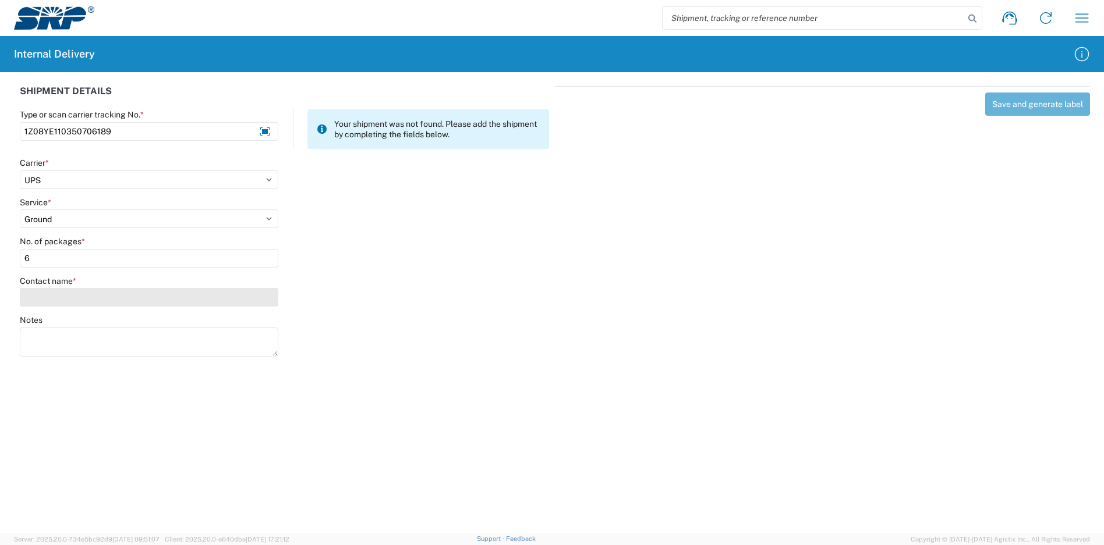
type input "6"
click at [101, 291] on input "Contact name *" at bounding box center [149, 297] width 258 height 19
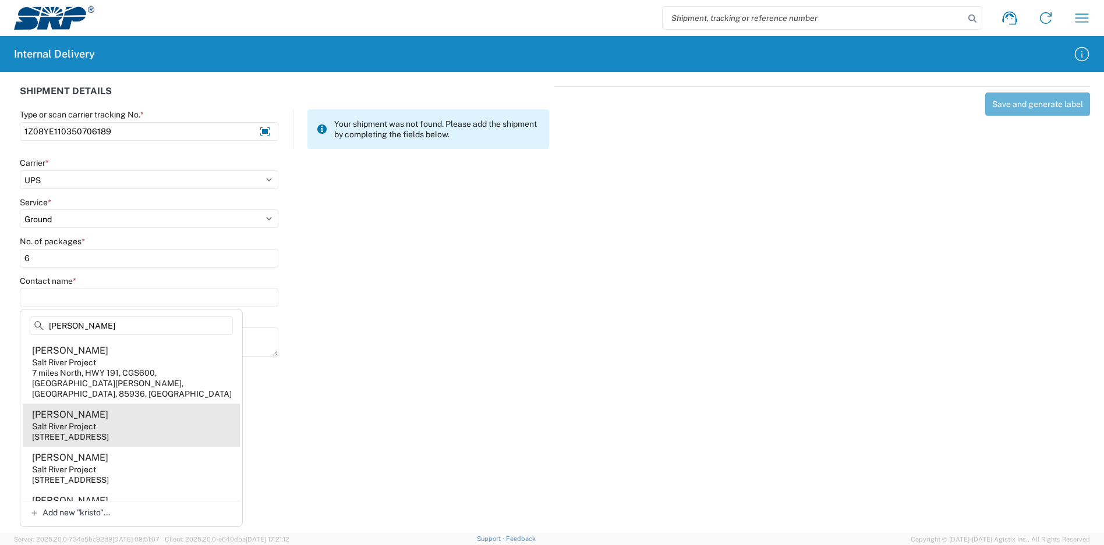
type input "[PERSON_NAME]"
click at [123, 417] on agx-address-suggestion-item "[PERSON_NAME] Salt River Project [STREET_ADDRESS]" at bounding box center [131, 425] width 217 height 43
type input "[PERSON_NAME]"
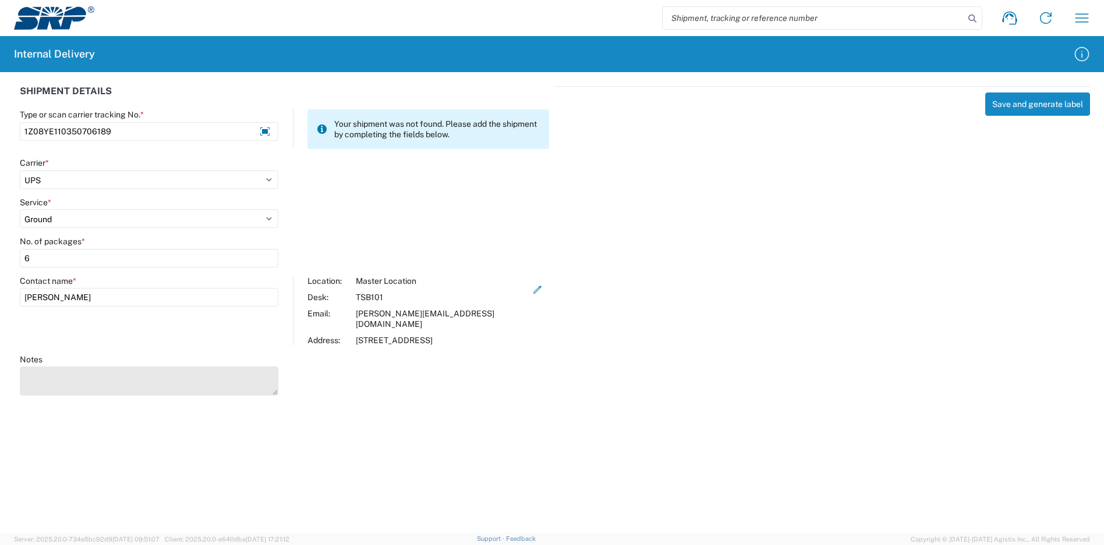
click at [203, 367] on textarea "Notes" at bounding box center [149, 381] width 258 height 29
type textarea "4"
type textarea "1Z08YE110344008132 1Z08YE110349155769 1Z08YE110349312151 1Z08YE110350474948 1Z0…"
click at [1015, 107] on button "Save and generate label" at bounding box center [1037, 104] width 105 height 23
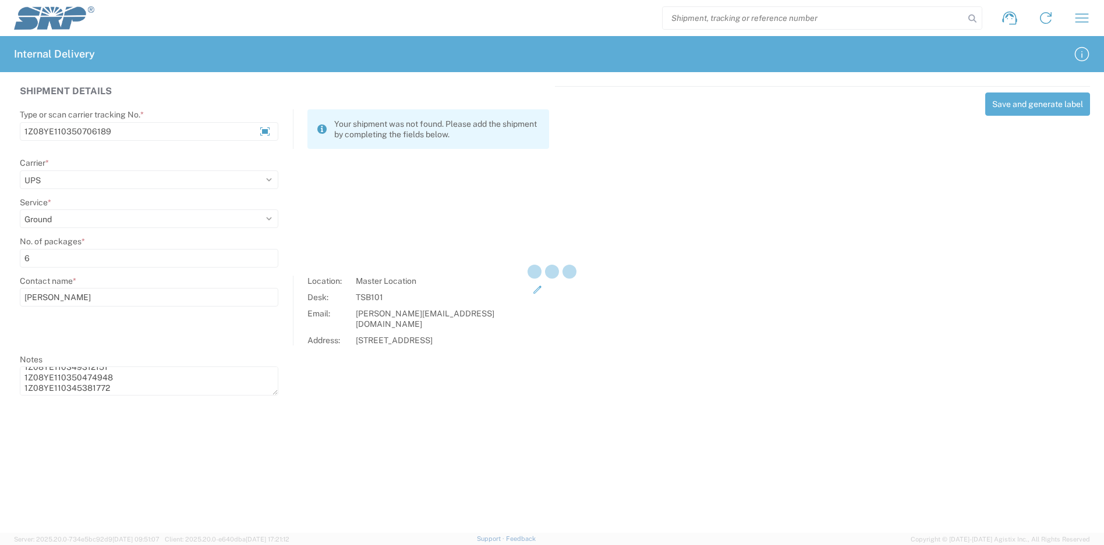
select select
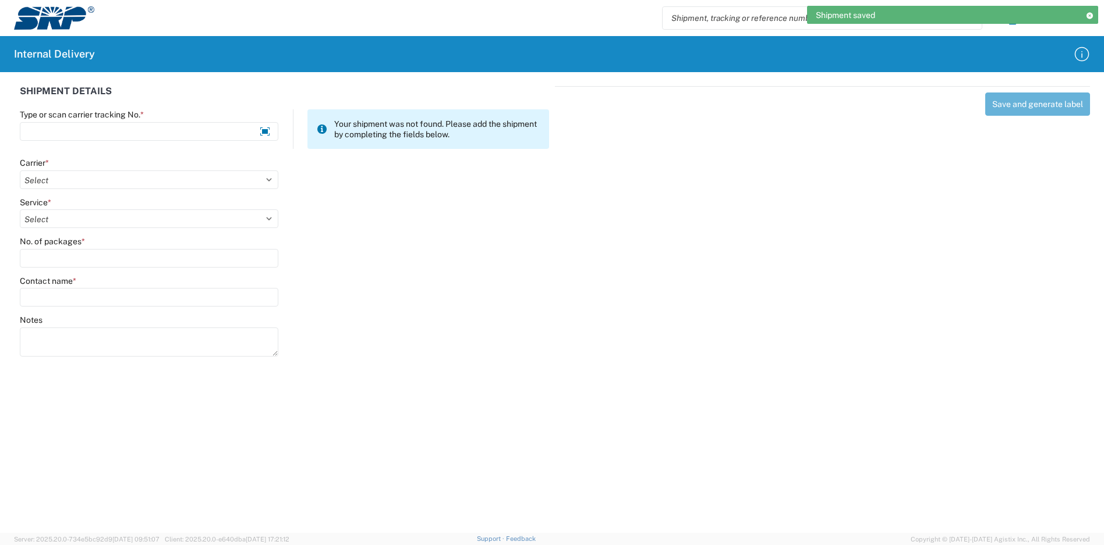
scroll to position [0, 0]
